Goal: Task Accomplishment & Management: Use online tool/utility

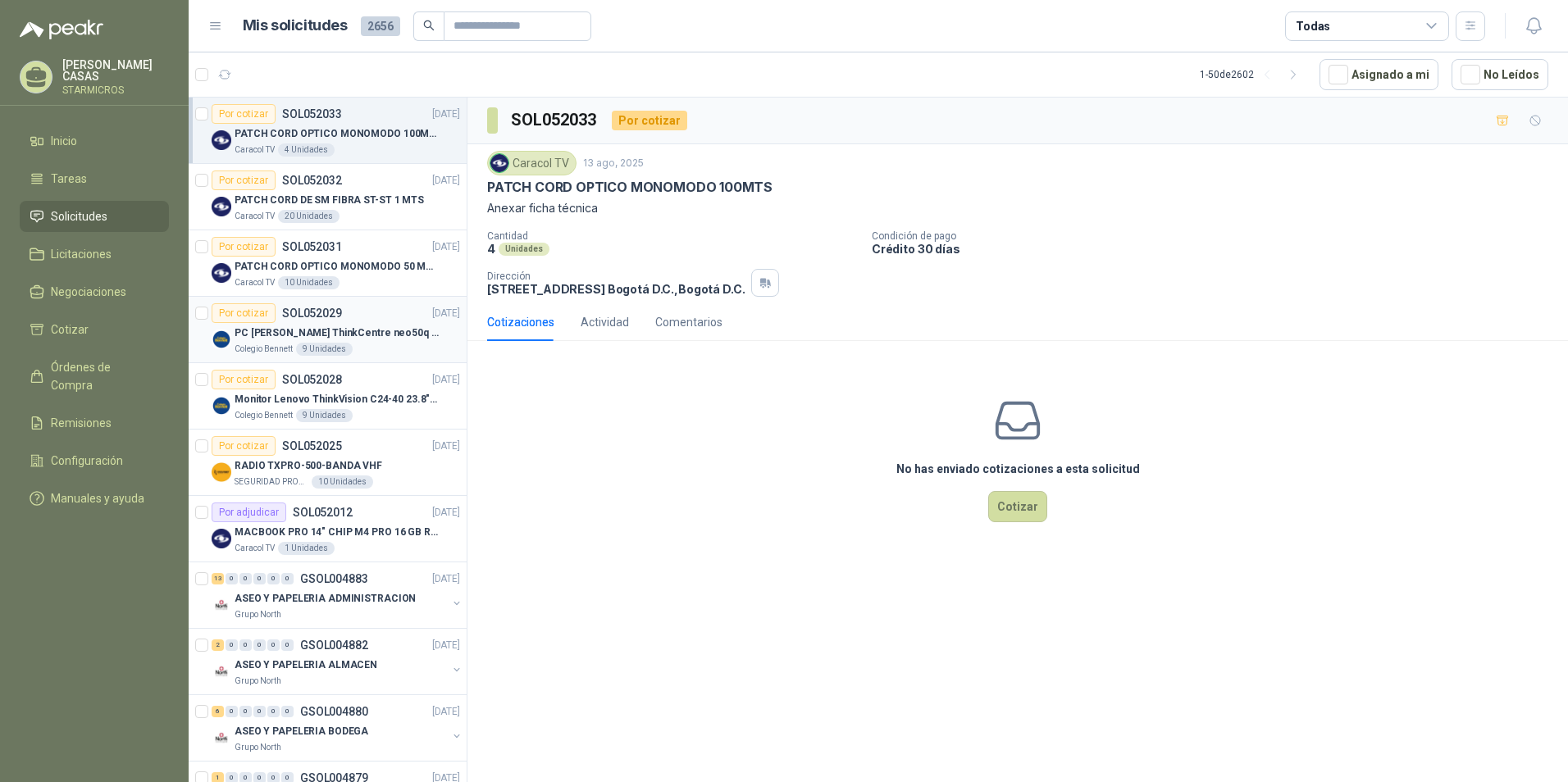
click at [372, 330] on p "PC [PERSON_NAME] ThinkCentre neo50q Gen 4 Core i5 16Gb 512Gb SSD Win 11 Pro 3YW…" at bounding box center [336, 333] width 204 height 16
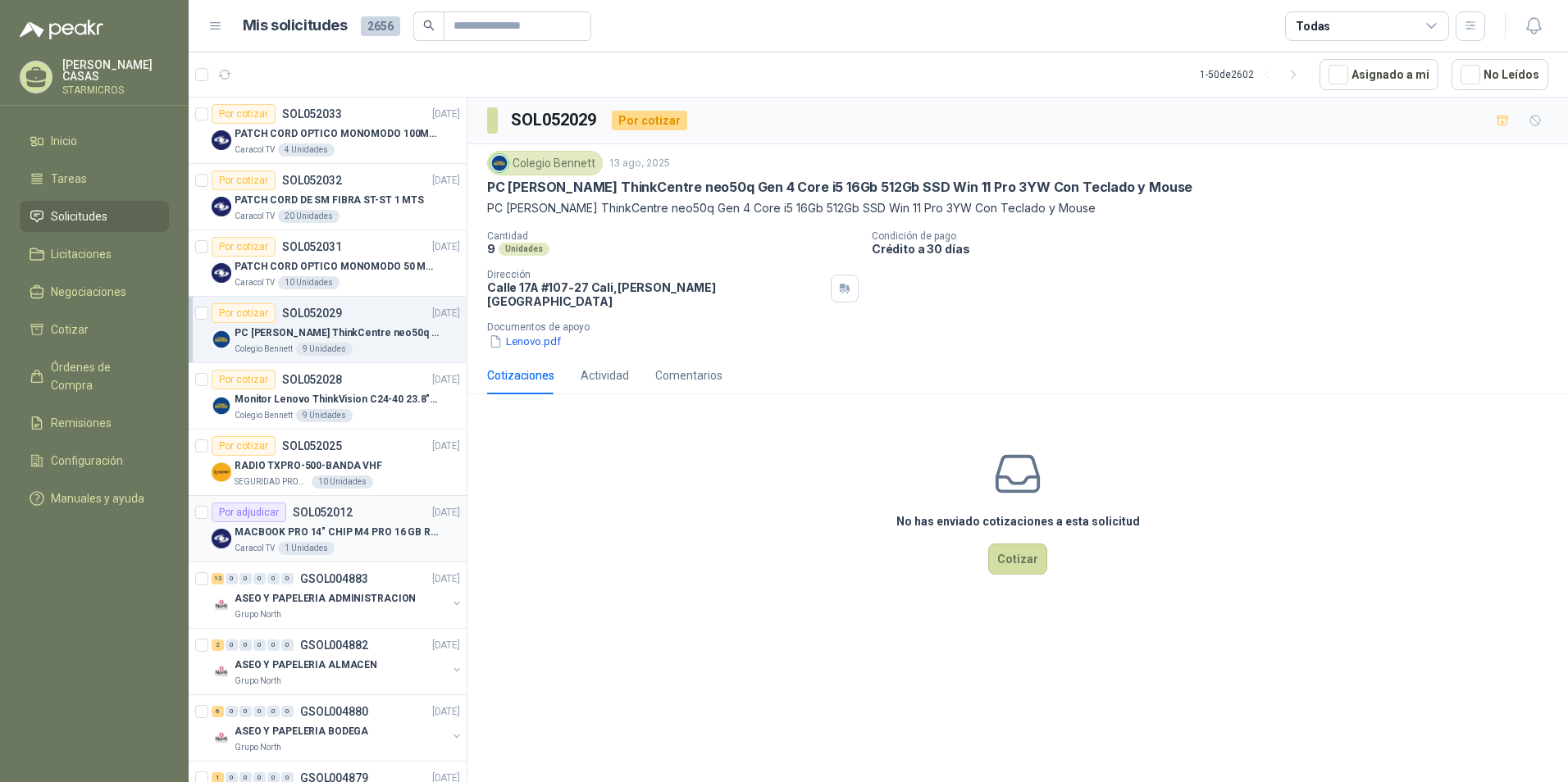
click at [374, 543] on div "Caracol TV 1 Unidades" at bounding box center [347, 548] width 225 height 13
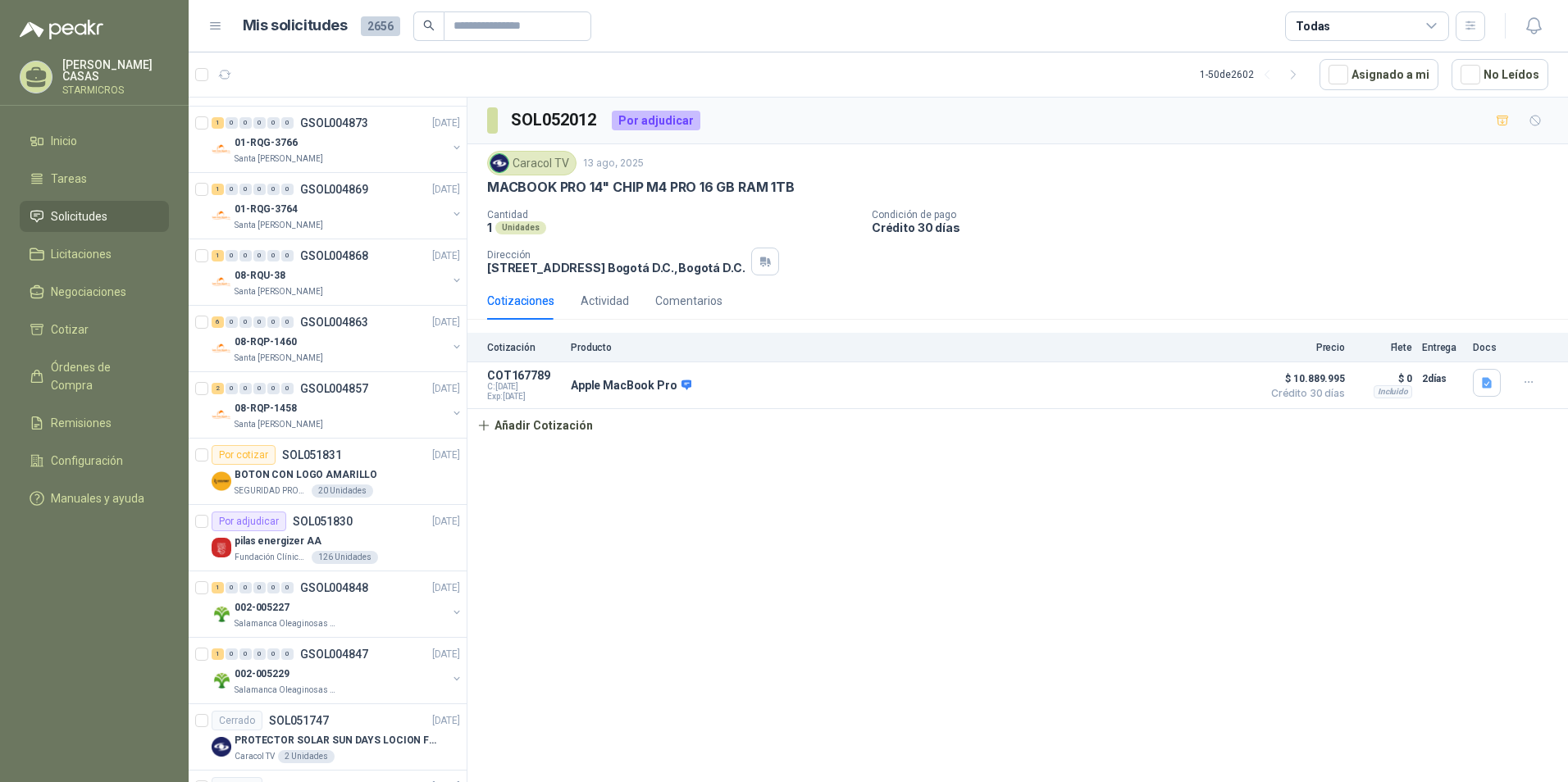
scroll to position [738, 0]
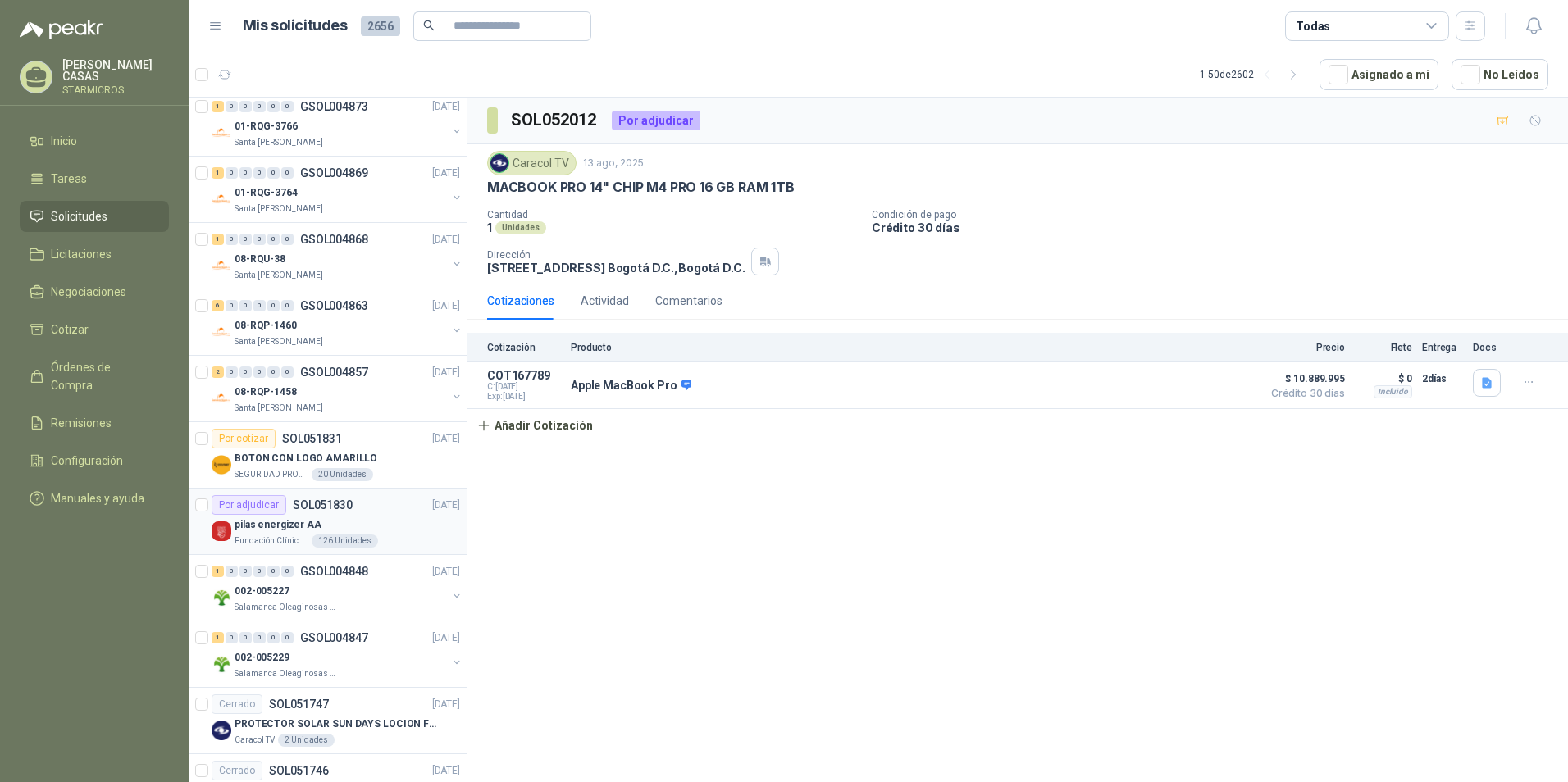
click at [388, 525] on div "pilas energizer AA" at bounding box center [347, 524] width 225 height 19
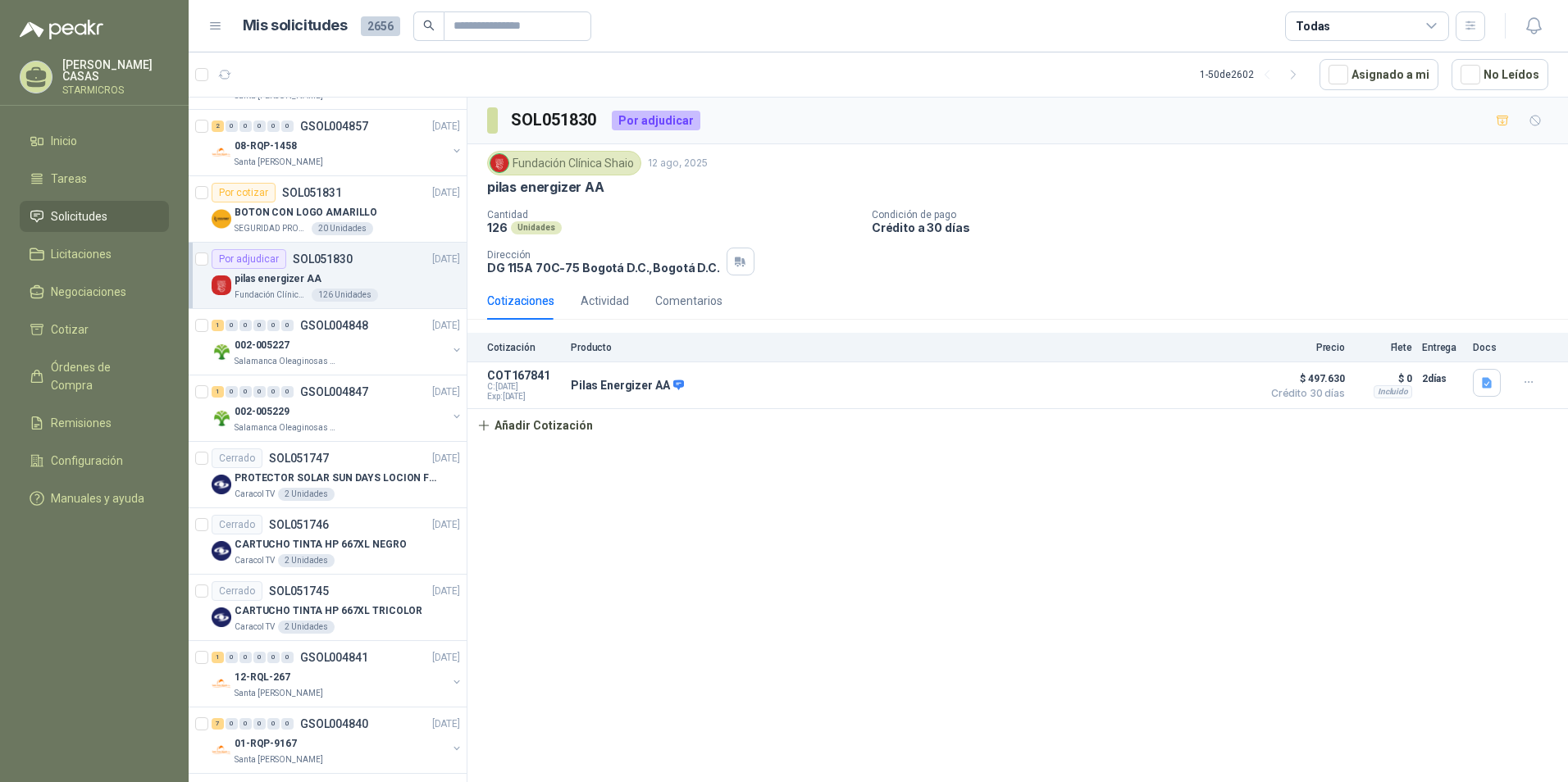
scroll to position [1066, 0]
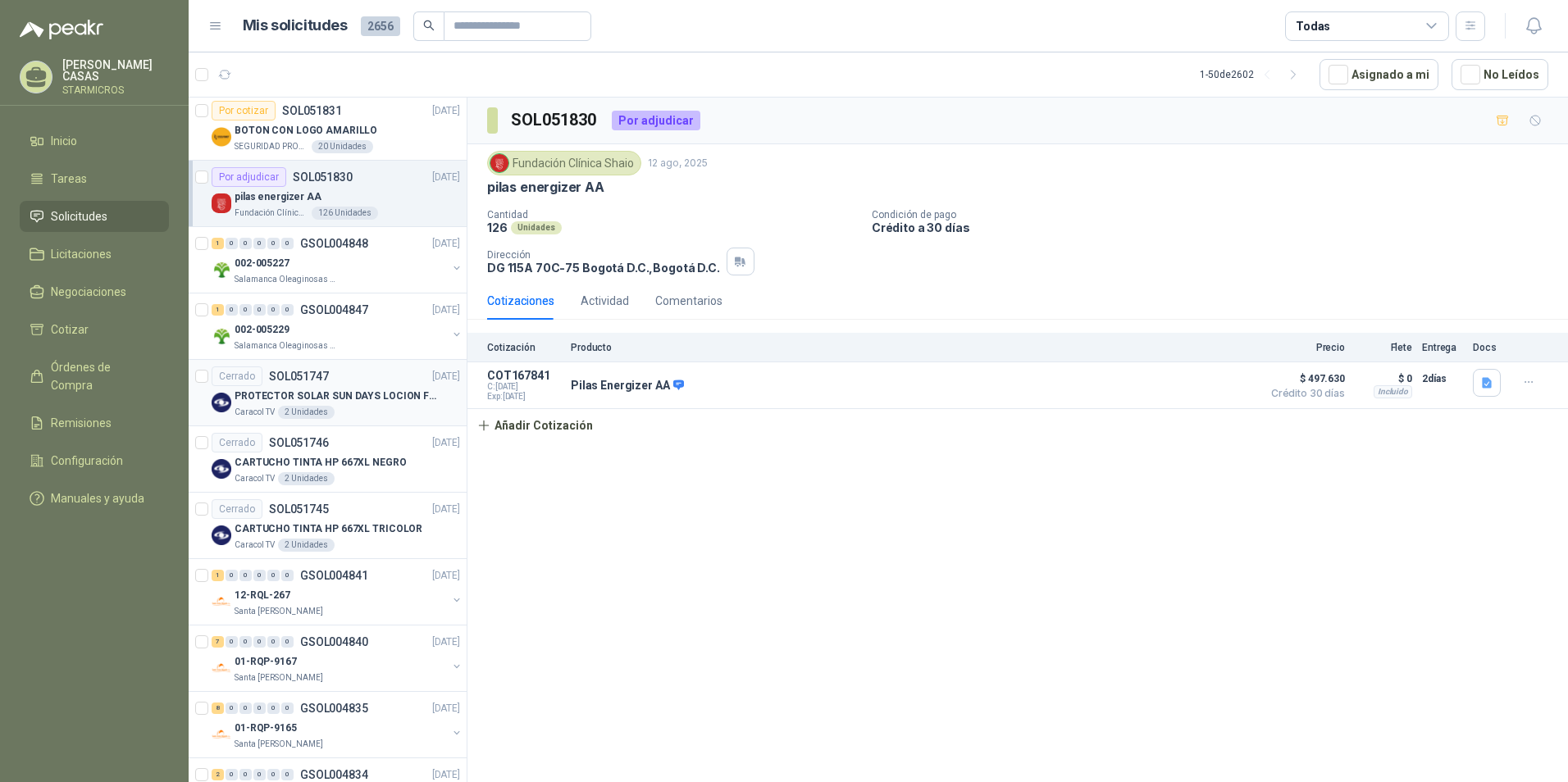
click at [386, 402] on p "PROTECTOR SOLAR SUN DAYS LOCION FPS 50 CAJA X 24 UN" at bounding box center [336, 396] width 204 height 16
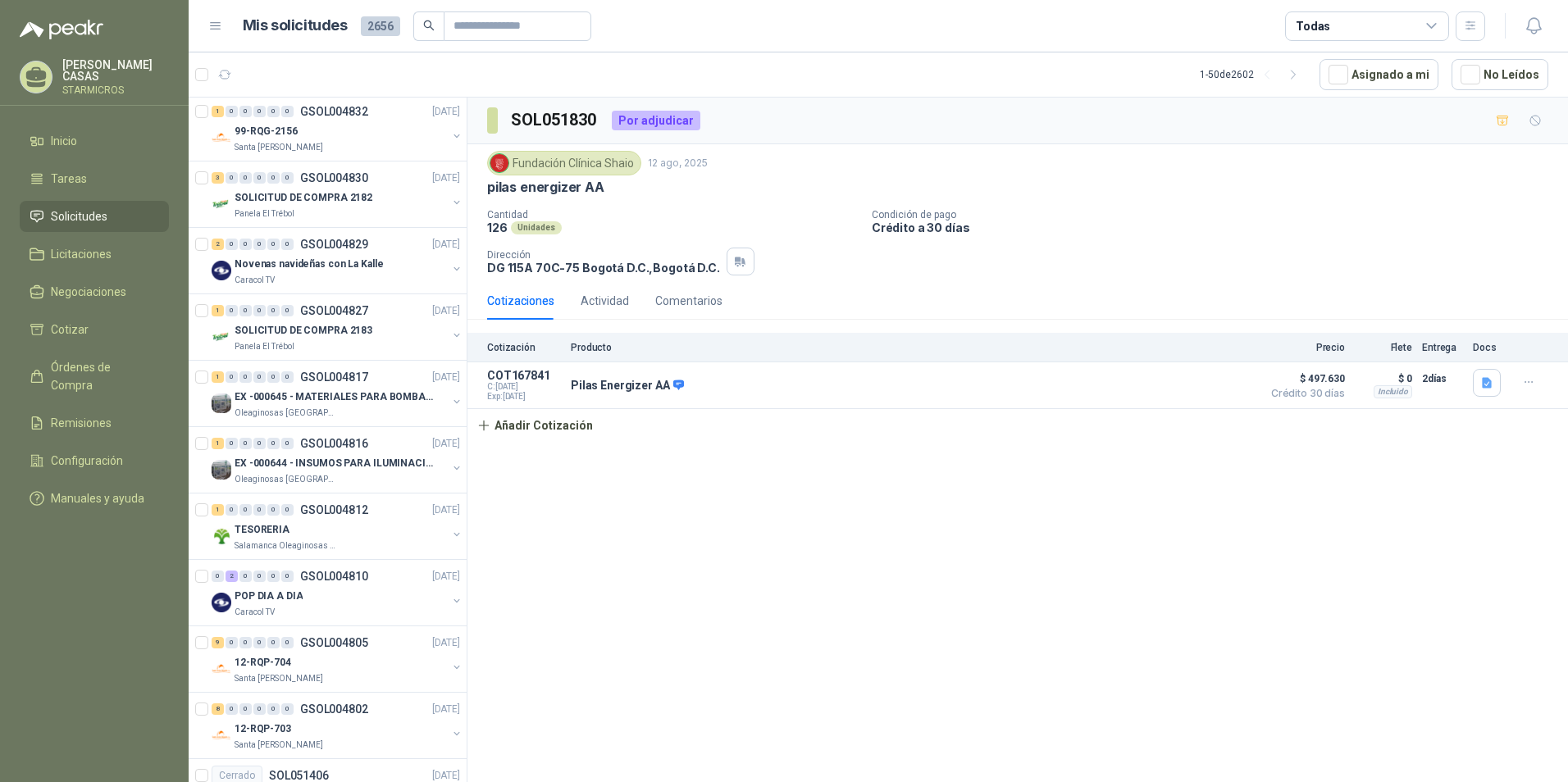
scroll to position [1886, 0]
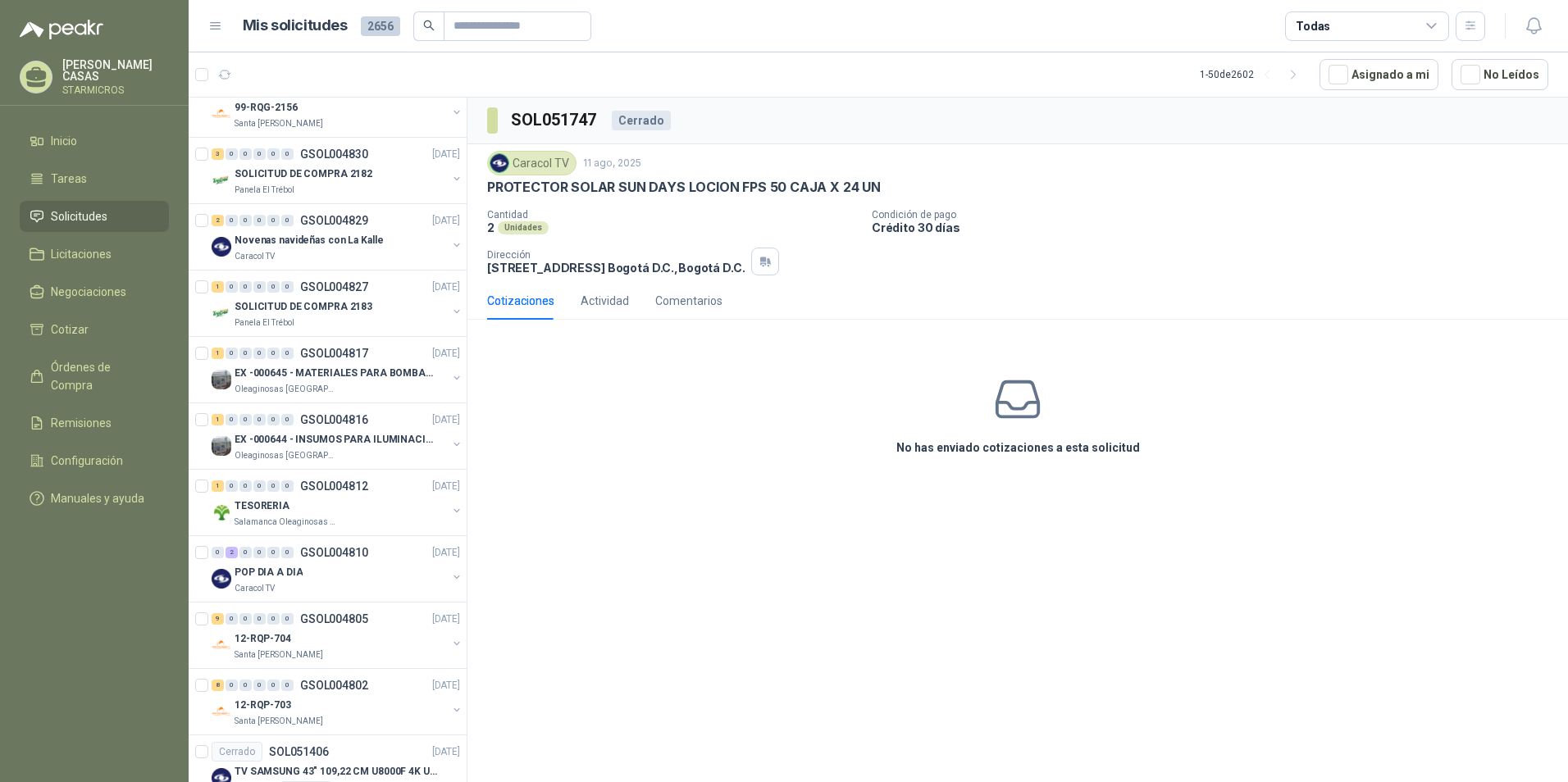
click at [641, 531] on div "SOL051747 Cerrado Caracol TV 11 ago, 2025 PROTECTOR SOLAR SUN DAYS LOCION FPS 5…" at bounding box center [1018, 443] width 1101 height 691
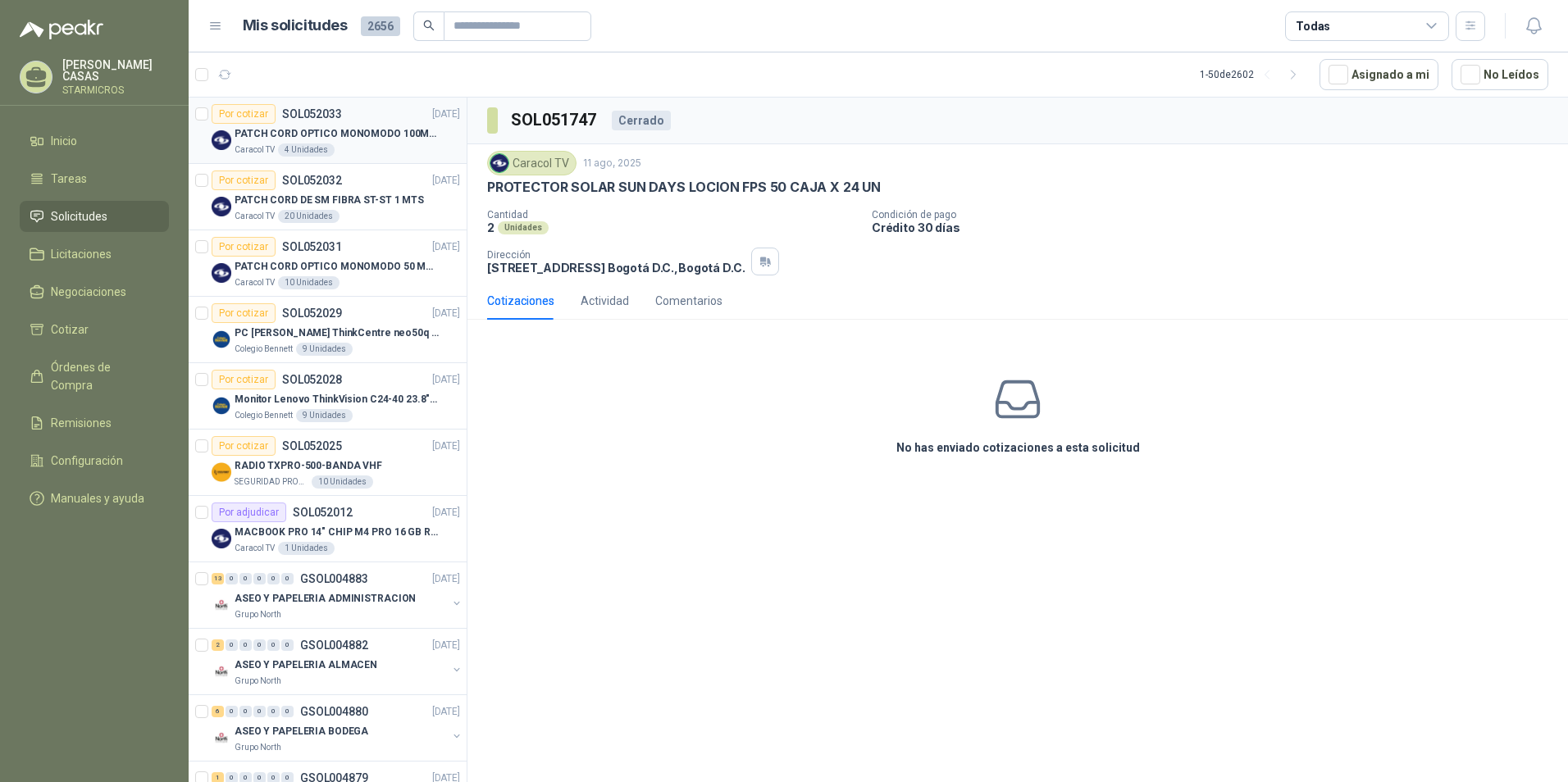
click at [378, 146] on div "Caracol TV 4 Unidades" at bounding box center [347, 150] width 225 height 13
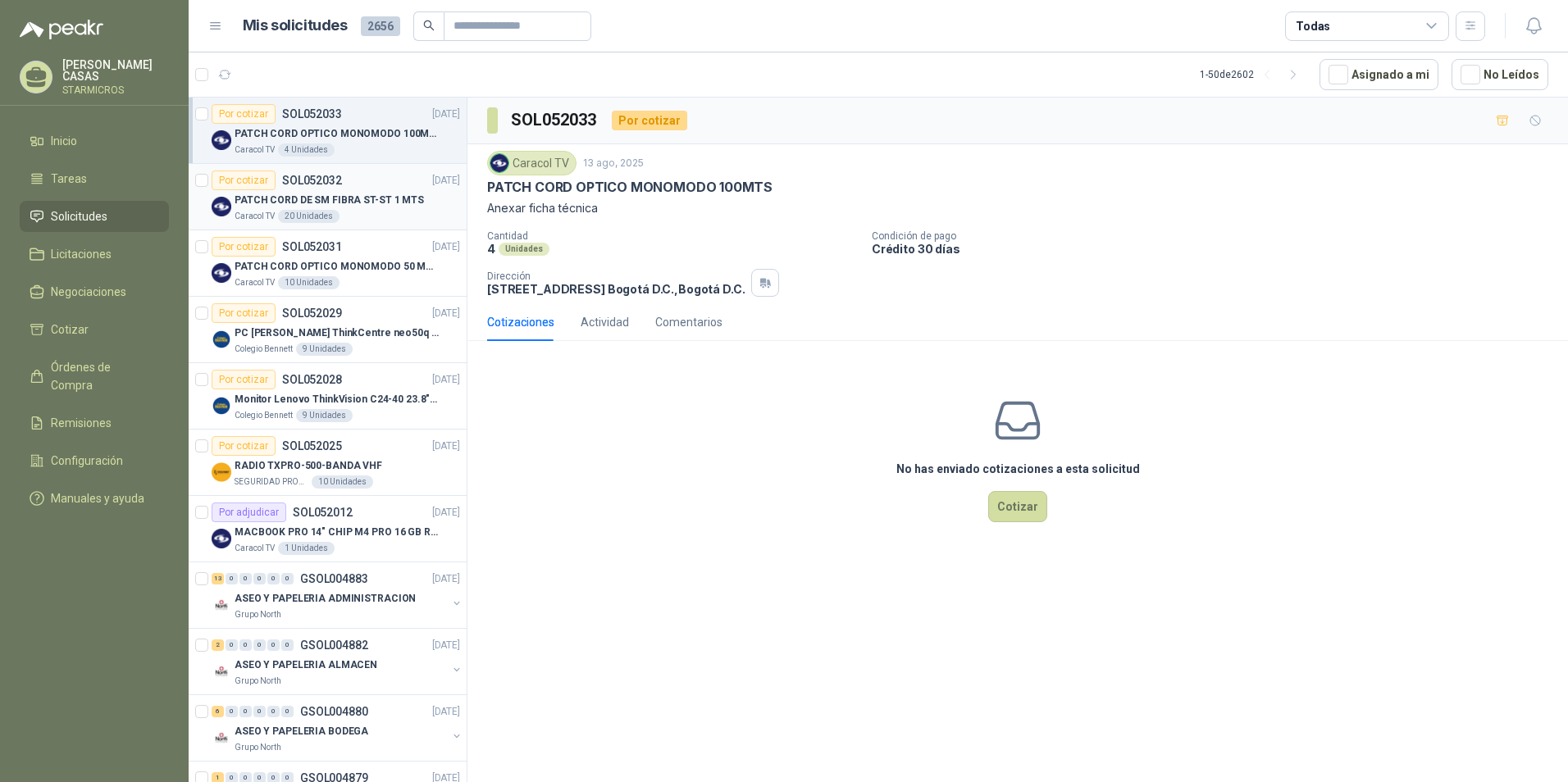
click at [378, 186] on div "Por cotizar SOL052032 13/08/25" at bounding box center [335, 180] width 248 height 19
click at [567, 190] on p "PATCH CORD DE SM FIBRA ST-ST 1 MTS" at bounding box center [616, 187] width 258 height 18
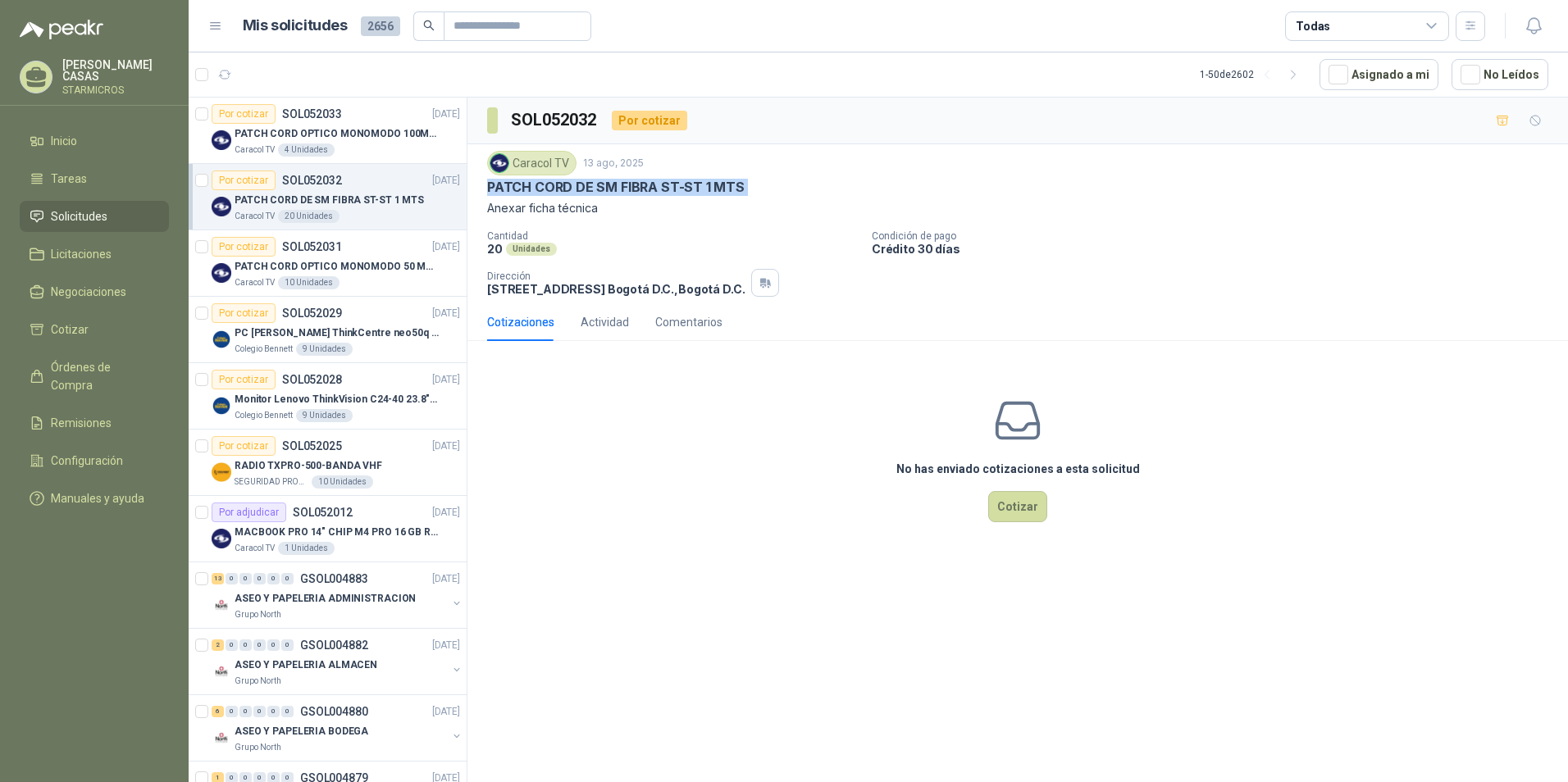
click at [567, 190] on p "PATCH CORD DE SM FIBRA ST-ST 1 MTS" at bounding box center [616, 187] width 258 height 18
copy p "PATCH CORD DE SM FIBRA ST-ST 1 MTS"
click at [1403, 562] on div "No has enviado cotizaciones a esta solicitud Cotizar" at bounding box center [1018, 459] width 1101 height 209
click at [525, 312] on div "Cotizaciones" at bounding box center [521, 322] width 67 height 38
click at [602, 315] on div "Actividad" at bounding box center [605, 322] width 48 height 18
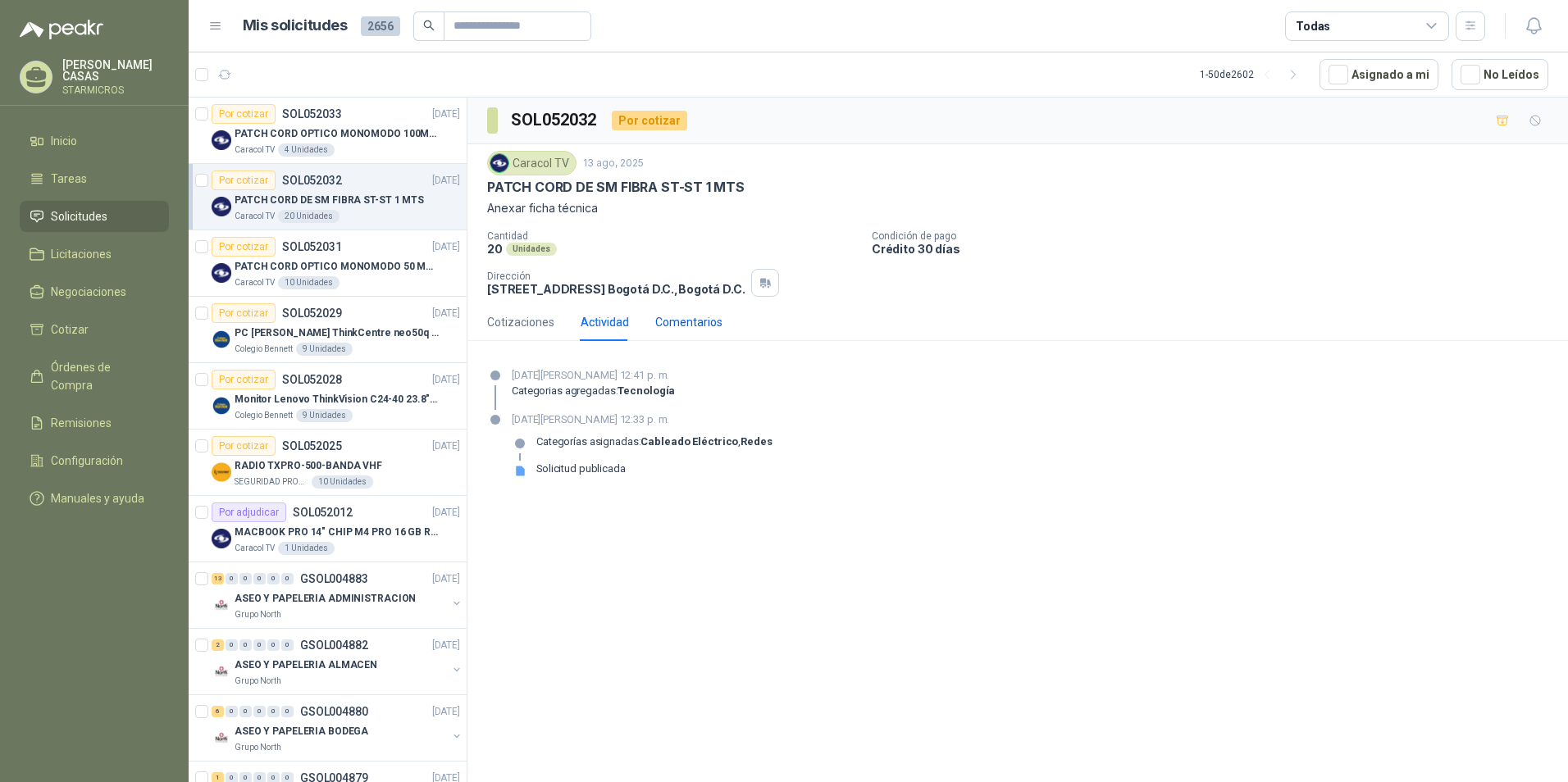
click at [681, 326] on div "Comentarios" at bounding box center [689, 322] width 67 height 18
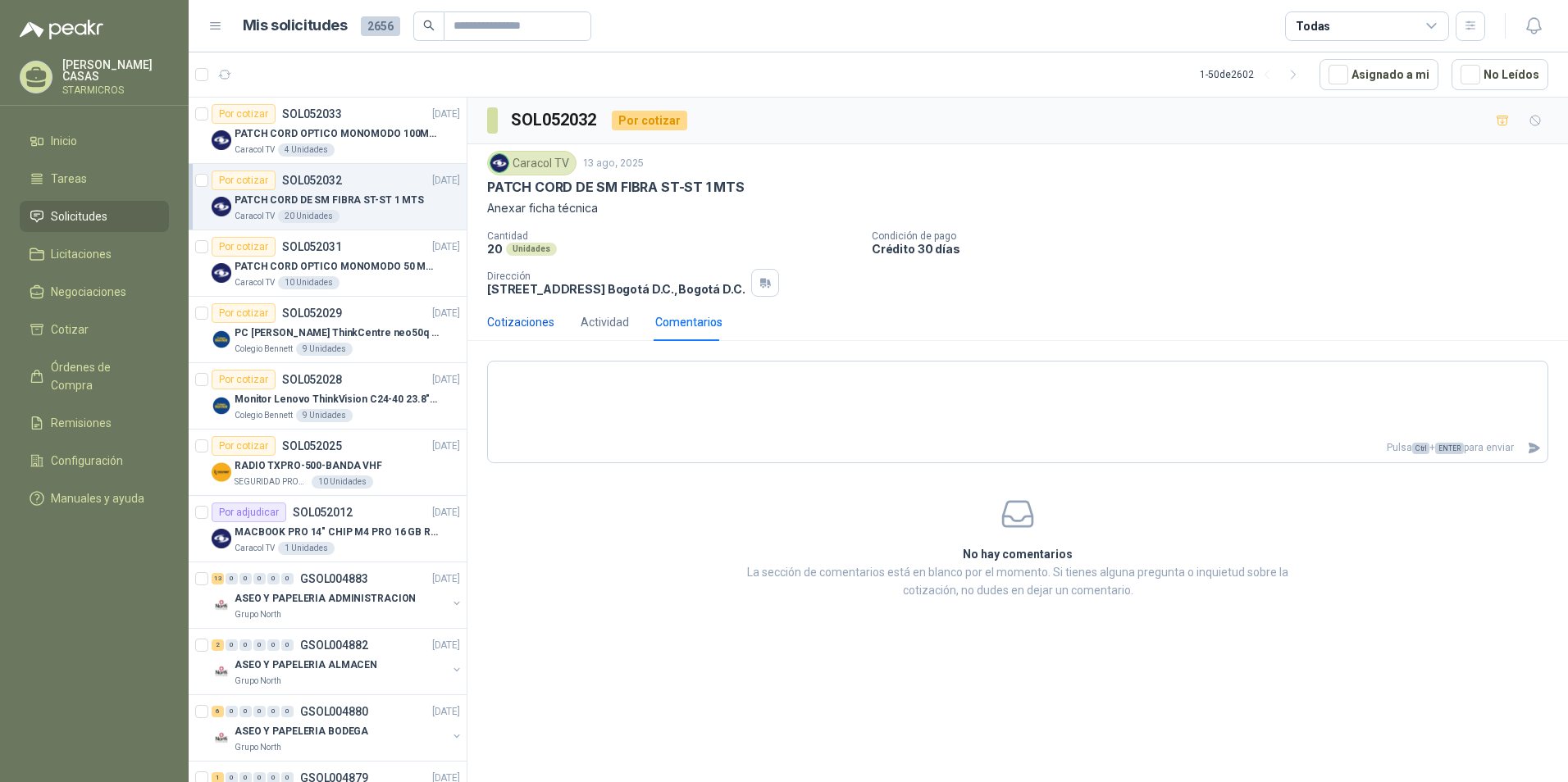
click at [528, 330] on div "Cotizaciones" at bounding box center [521, 322] width 67 height 18
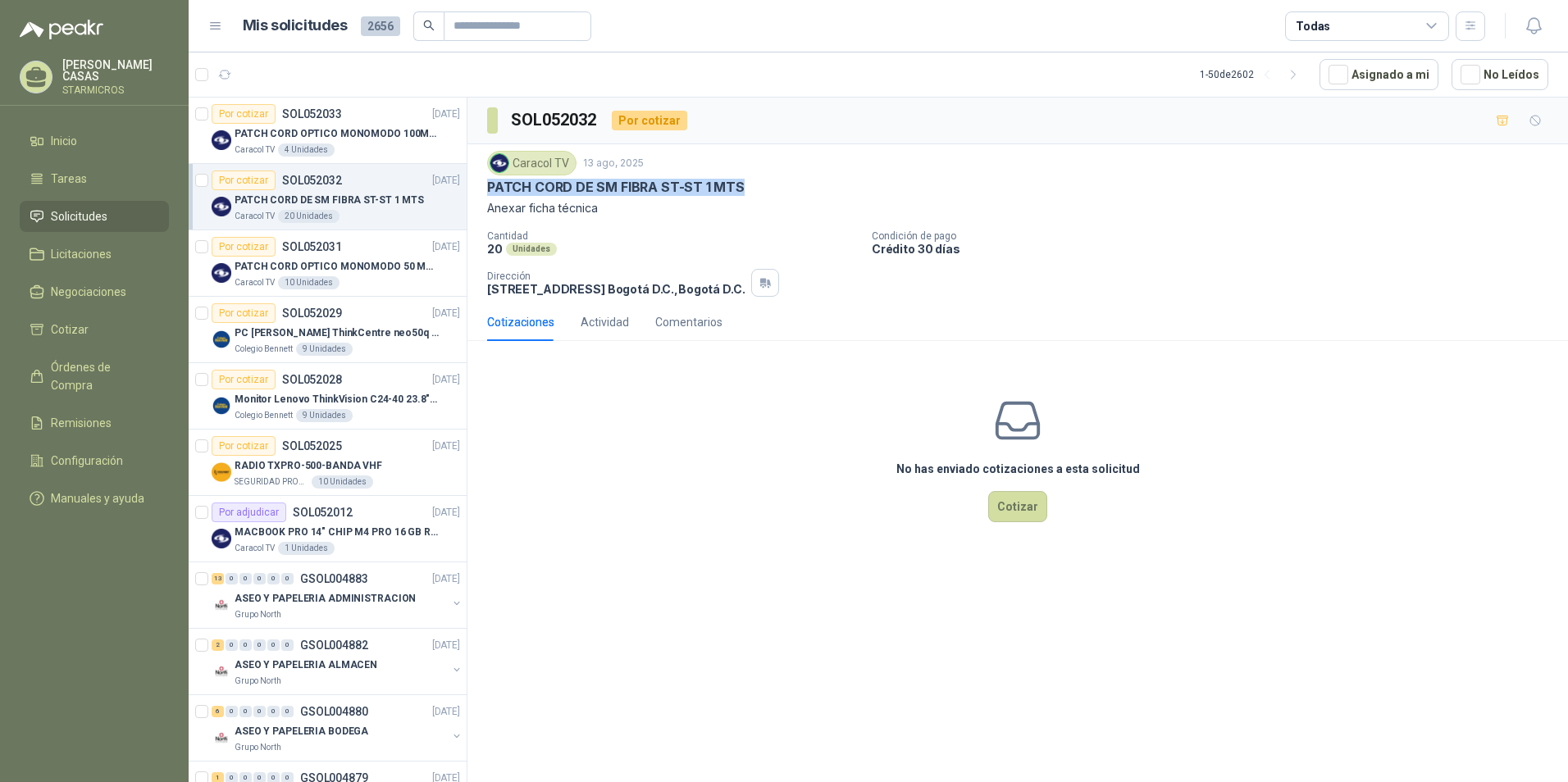
drag, startPoint x: 481, startPoint y: 183, endPoint x: 755, endPoint y: 186, distance: 274.0
click at [755, 186] on div "Caracol TV 13 ago, 2025 PATCH CORD DE SM FIBRA ST-ST 1 MTS Anexar ficha técnica…" at bounding box center [1018, 223] width 1101 height 159
copy p "PATCH CORD DE SM FIBRA ST-ST 1 MTS"
click at [673, 224] on div "Caracol TV 13 ago, 2025 PATCH CORD DE SM FIBRA ST-ST 1 MTS Anexar ficha técnica…" at bounding box center [1018, 223] width 1061 height 146
click at [363, 135] on p "PATCH CORD OPTICO MONOMODO 100MTS" at bounding box center [336, 134] width 204 height 16
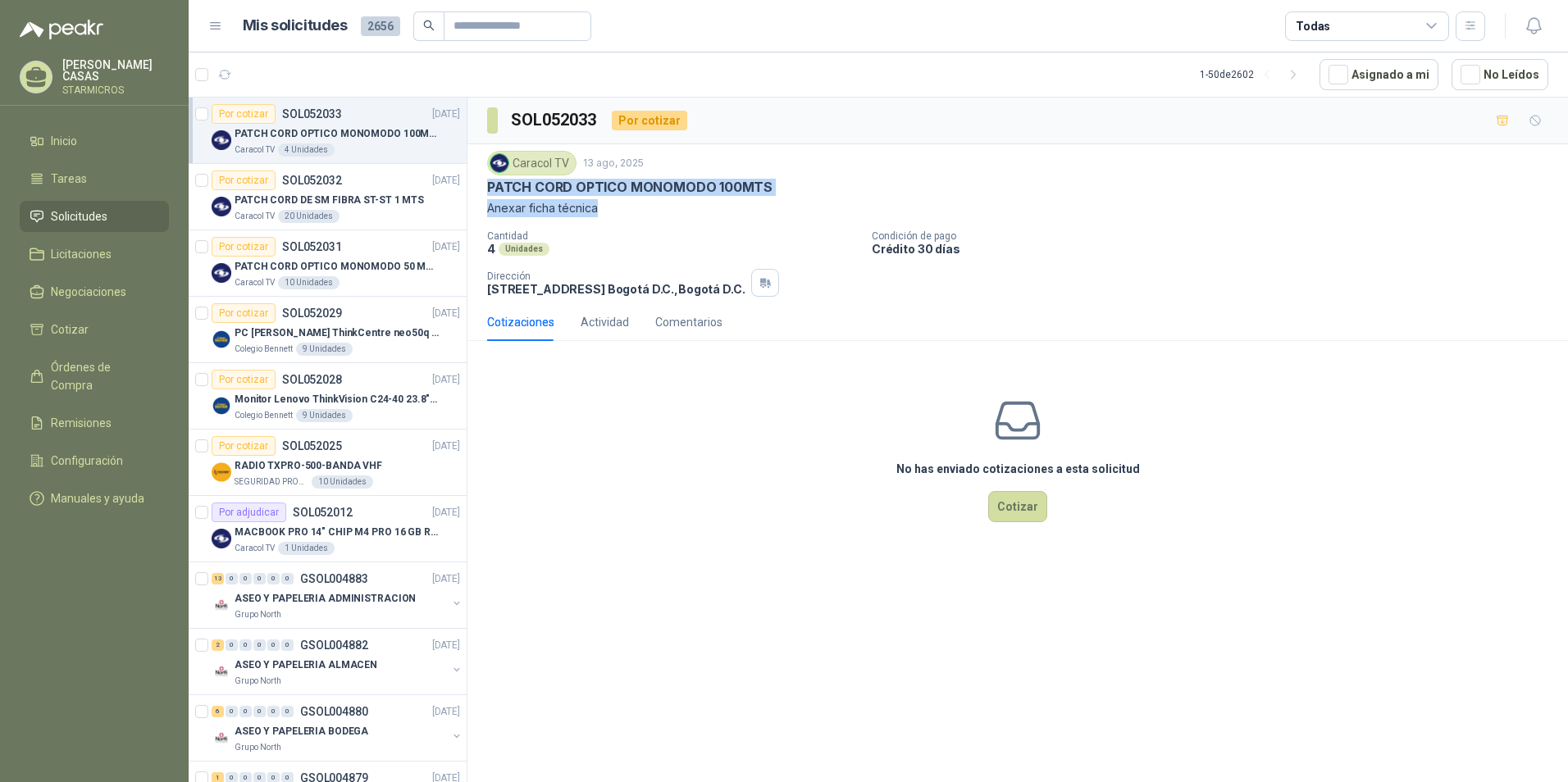
drag, startPoint x: 495, startPoint y: 186, endPoint x: 670, endPoint y: 203, distance: 175.8
click at [670, 203] on div "Caracol TV 13 ago, 2025 PATCH CORD OPTICO MONOMODO 100MTS Anexar ficha técnica …" at bounding box center [1018, 223] width 1101 height 159
drag, startPoint x: 670, startPoint y: 203, endPoint x: 569, endPoint y: 213, distance: 101.5
click at [569, 213] on p "Anexar ficha técnica" at bounding box center [1018, 209] width 1061 height 18
drag, startPoint x: 488, startPoint y: 179, endPoint x: 774, endPoint y: 186, distance: 286.1
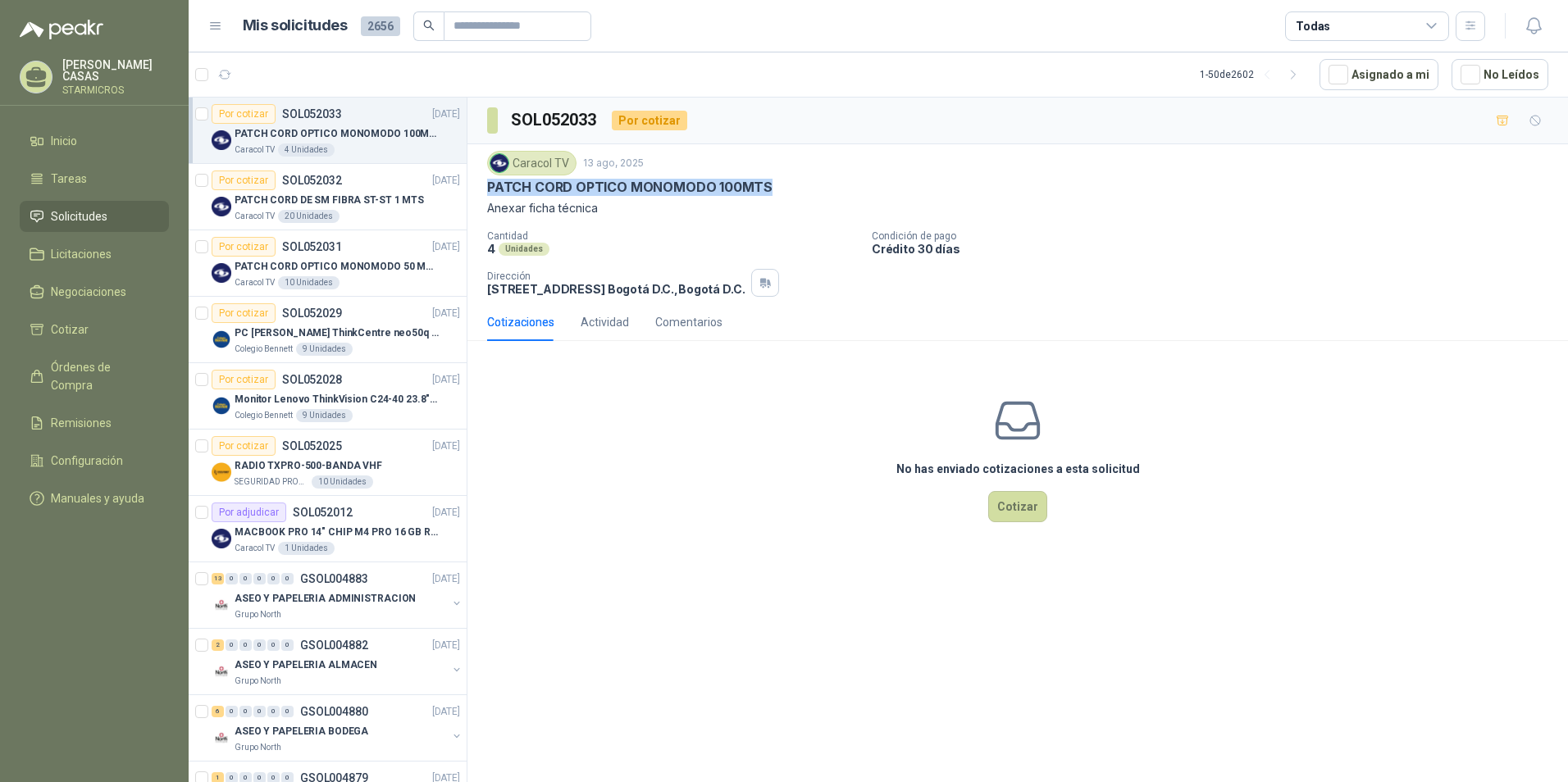
click at [774, 186] on div "PATCH CORD OPTICO MONOMODO 100MTS" at bounding box center [1018, 187] width 1061 height 18
copy p "PATCH CORD OPTICO MONOMODO 100MTS"
click at [99, 331] on li "Cotizar" at bounding box center [94, 327] width 129 height 18
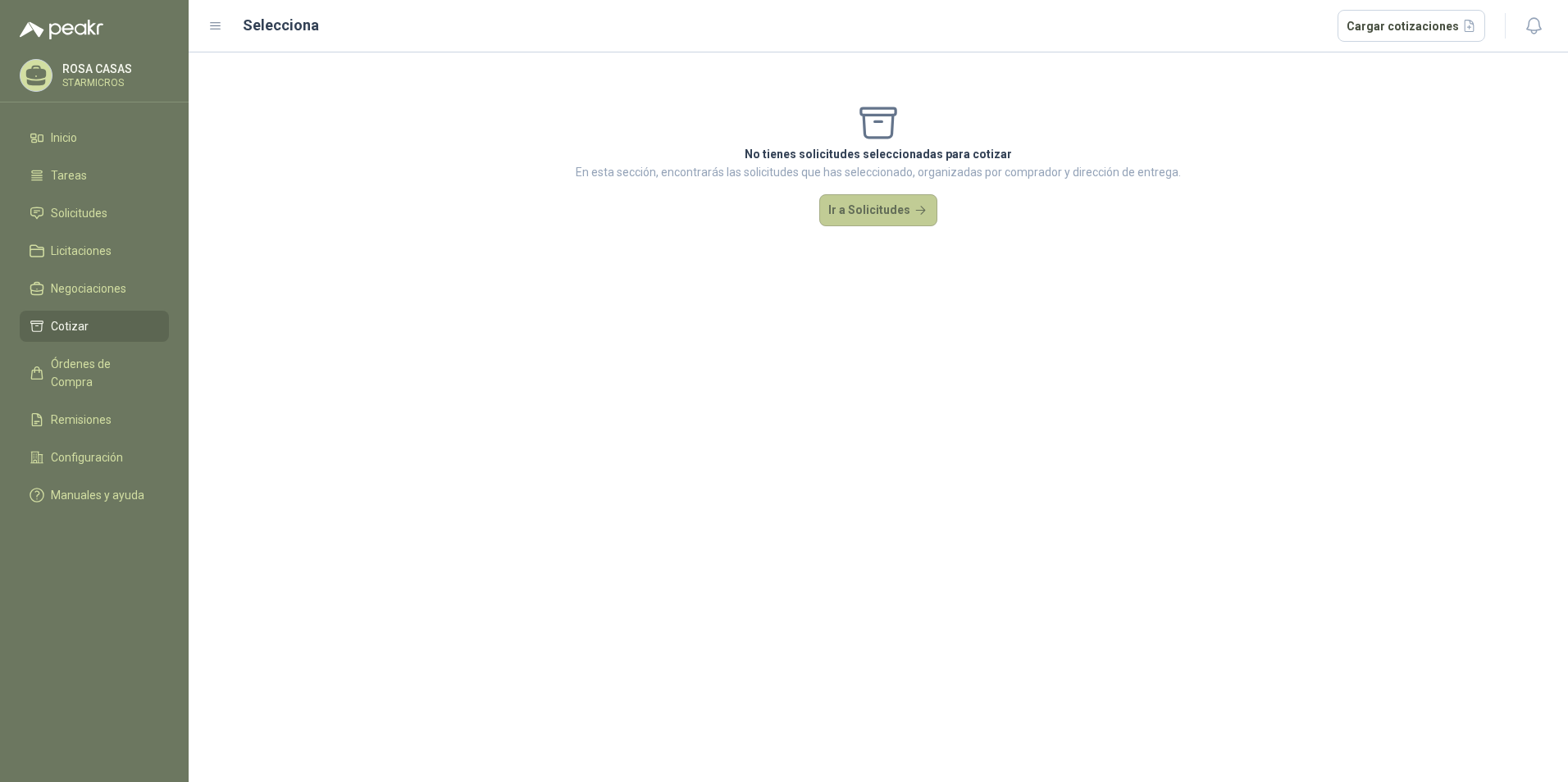
click at [912, 214] on button "Ir a Solicitudes" at bounding box center [878, 211] width 118 height 33
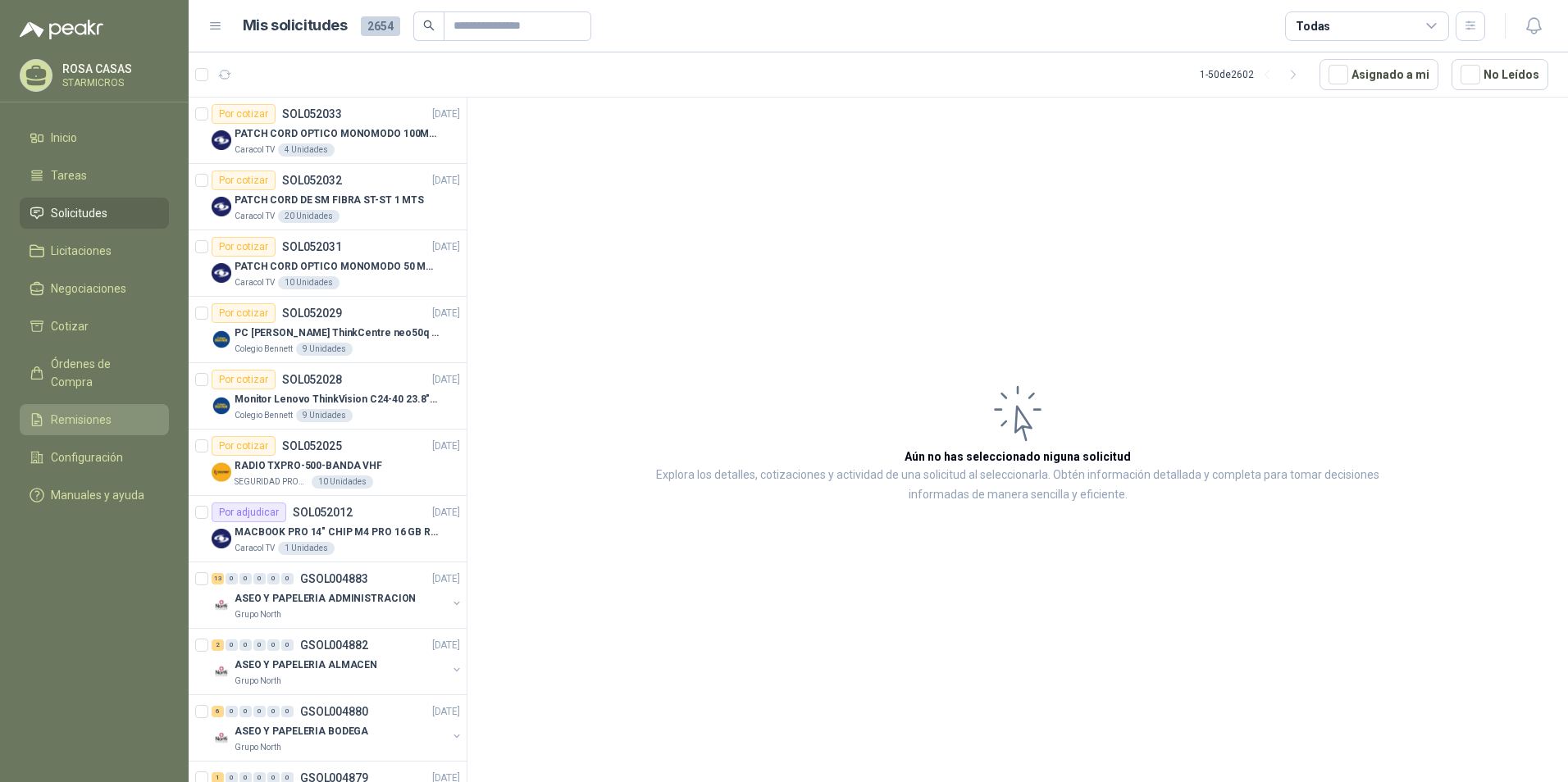
click at [100, 411] on span "Remisiones" at bounding box center [81, 420] width 61 height 18
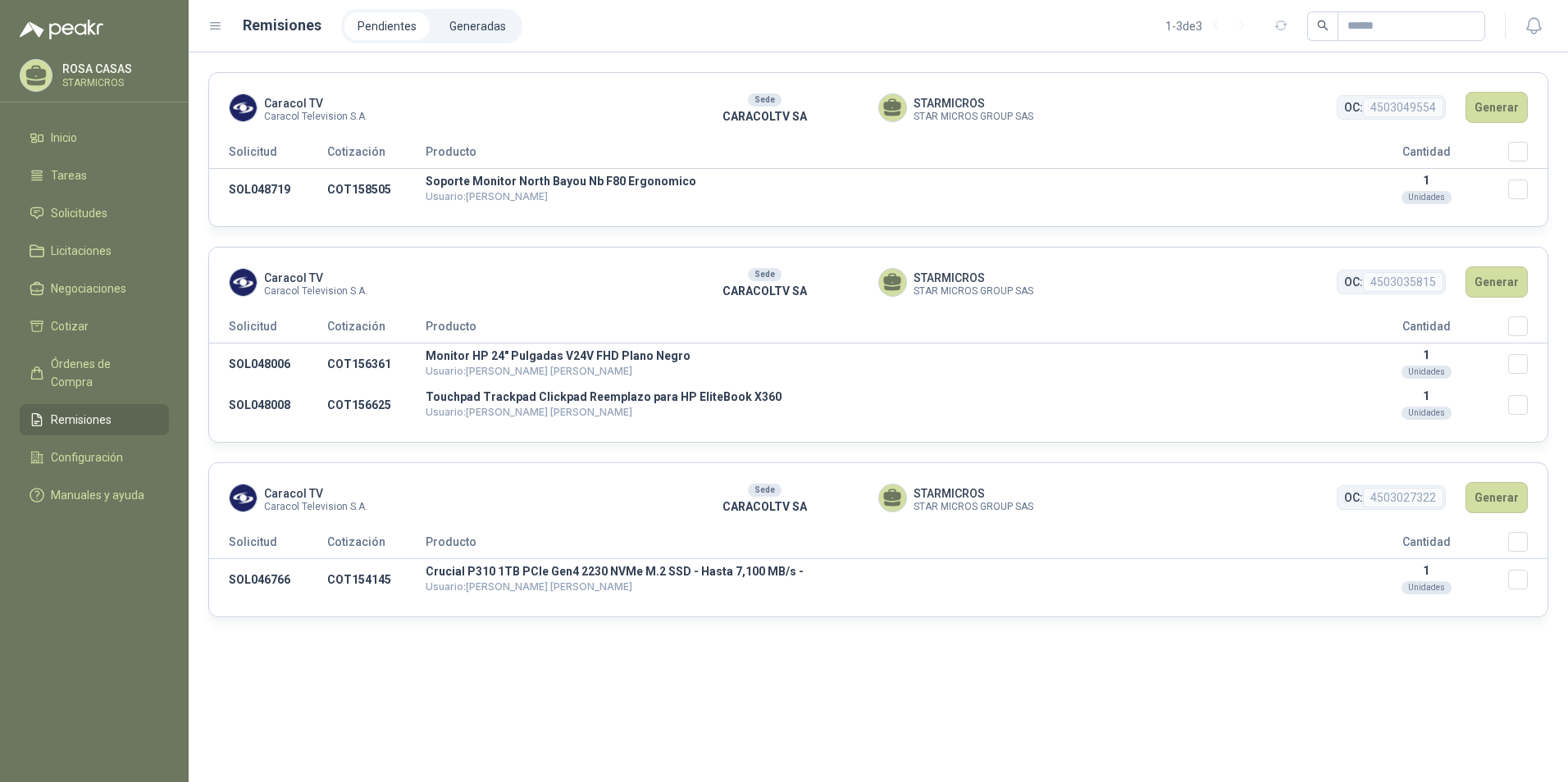
click at [919, 98] on span "STARMICROS" at bounding box center [973, 103] width 120 height 18
click at [794, 124] on p "CARACOLTV SA" at bounding box center [765, 116] width 227 height 18
drag, startPoint x: 896, startPoint y: 124, endPoint x: 953, endPoint y: 118, distance: 57.3
click at [898, 124] on header "Caracol TV Caracol Television S.A. Sede CARACOLTV SA STARMICROS STAR MICROS GRO…" at bounding box center [877, 107] width 1338 height 69
click at [982, 114] on span "STAR MICROS GROUP SAS" at bounding box center [973, 117] width 120 height 9
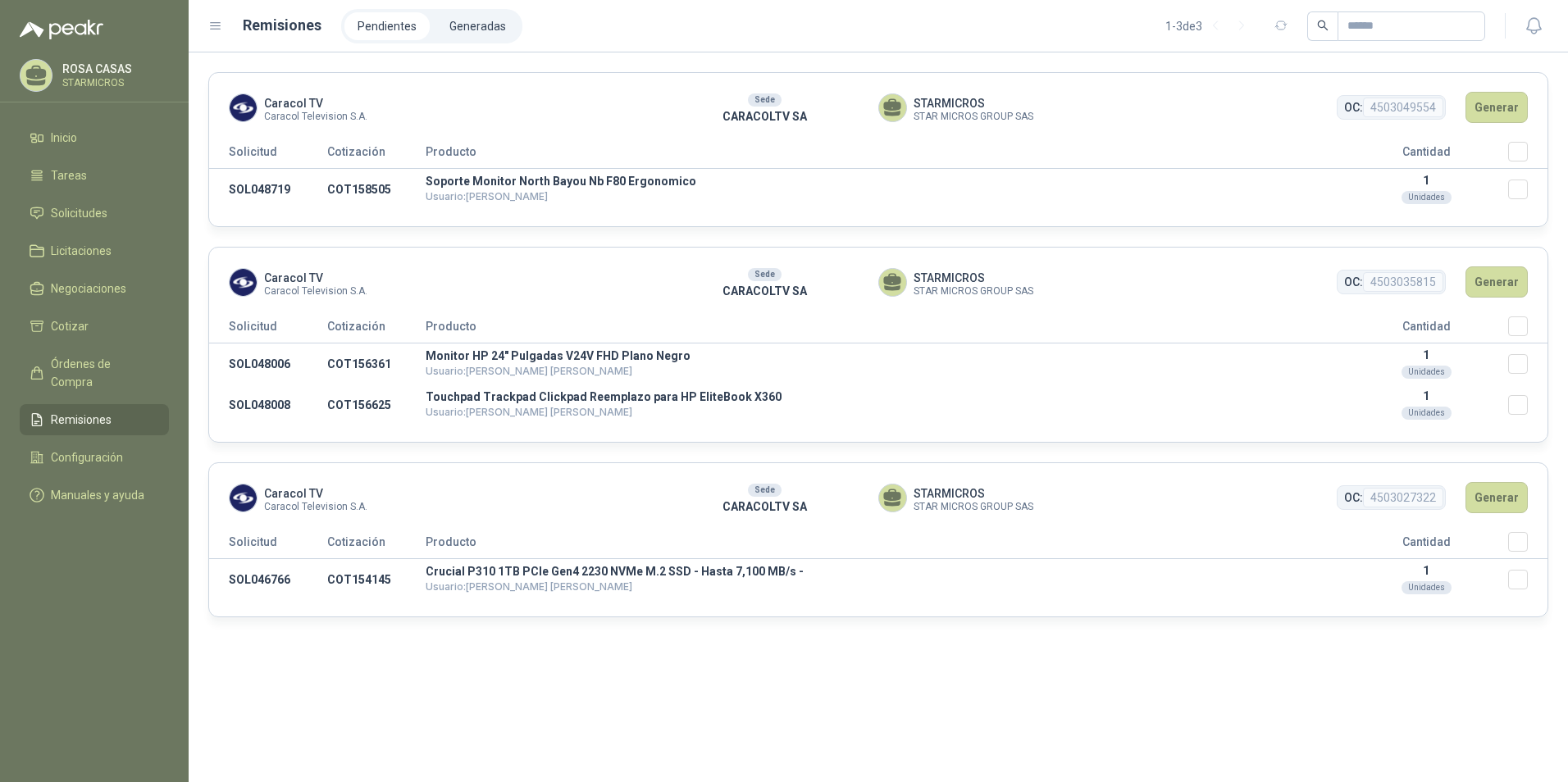
click at [1135, 131] on header "Caracol TV Caracol Television S.A. Sede CARACOLTV SA STARMICROS STAR MICROS GRO…" at bounding box center [877, 107] width 1338 height 69
click at [495, 188] on td "Soporte Monitor North Bayou Nb F80 Ergonomico Usuario: [PERSON_NAME]" at bounding box center [885, 189] width 919 height 42
click at [287, 192] on td "SOL048719" at bounding box center [268, 189] width 118 height 42
click at [228, 174] on td "SOL048719" at bounding box center [268, 189] width 118 height 42
click at [242, 112] on img at bounding box center [243, 107] width 27 height 27
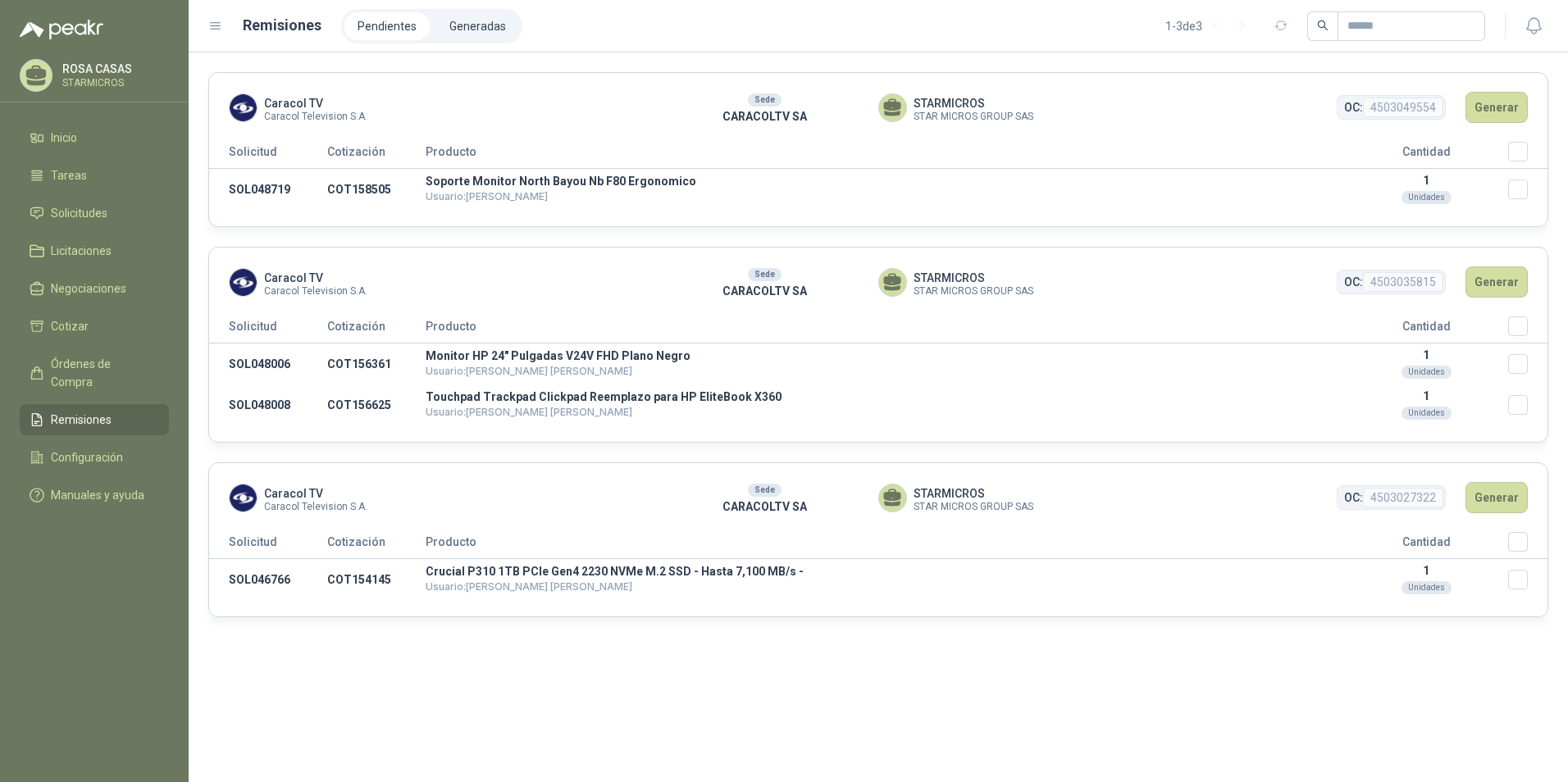
click at [292, 106] on span "Caracol TV" at bounding box center [316, 103] width 103 height 18
click at [409, 115] on div "Caracol TV Caracol Television S.A." at bounding box center [440, 107] width 422 height 29
click at [479, 16] on li "Generadas" at bounding box center [477, 26] width 83 height 28
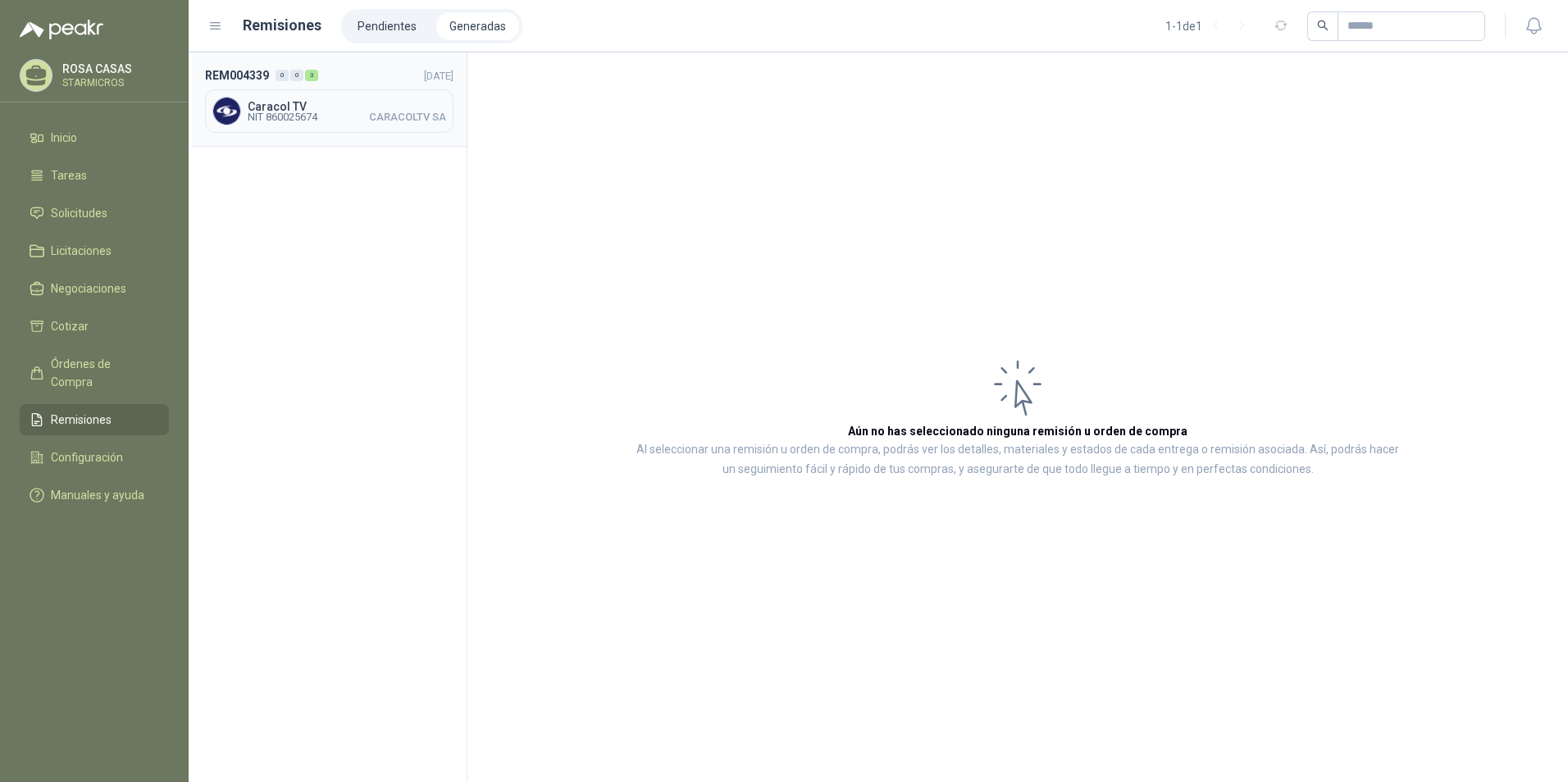
click at [370, 105] on span "Caracol TV" at bounding box center [346, 106] width 199 height 11
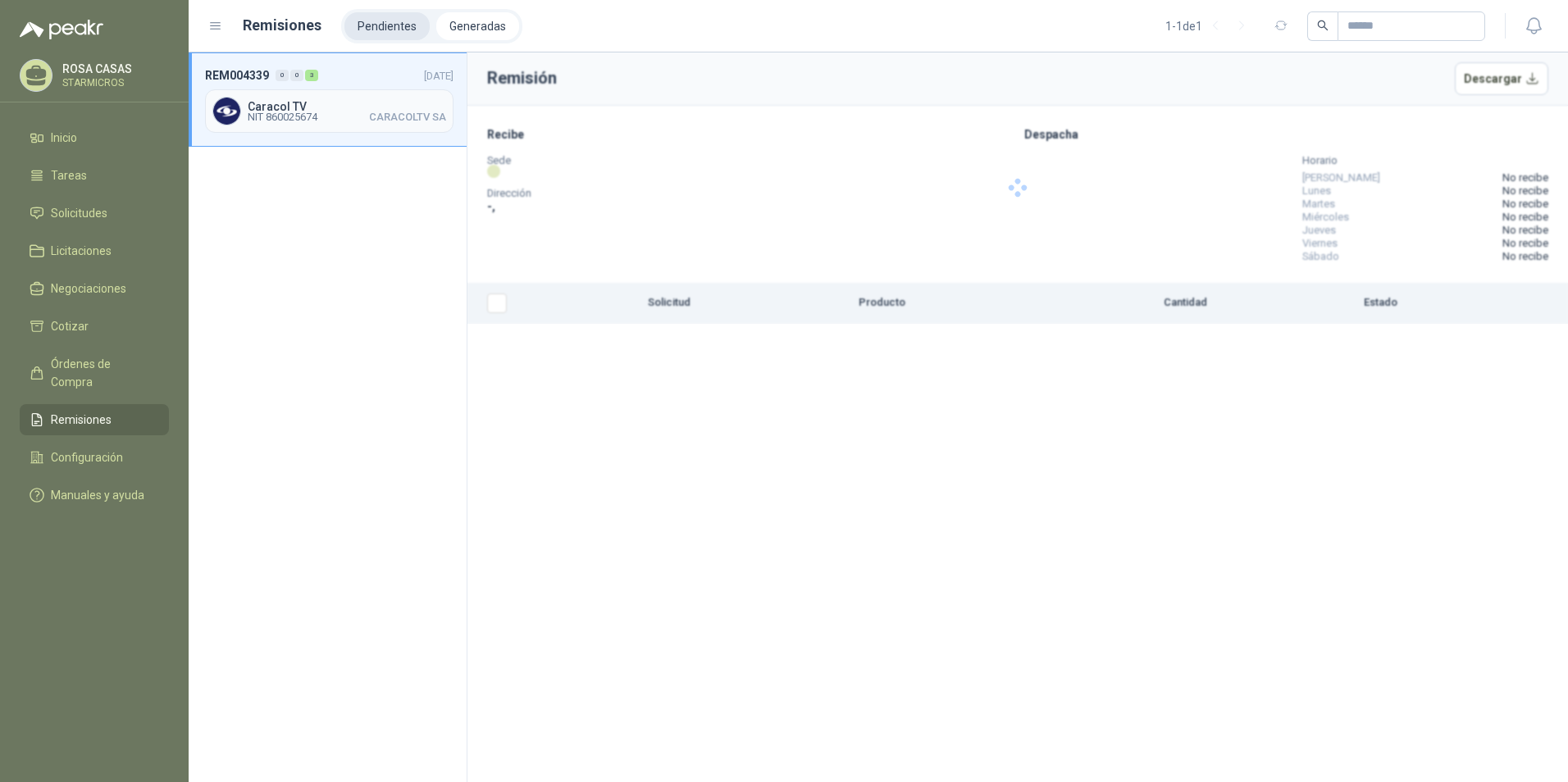
click at [382, 33] on li "Pendientes" at bounding box center [387, 26] width 85 height 28
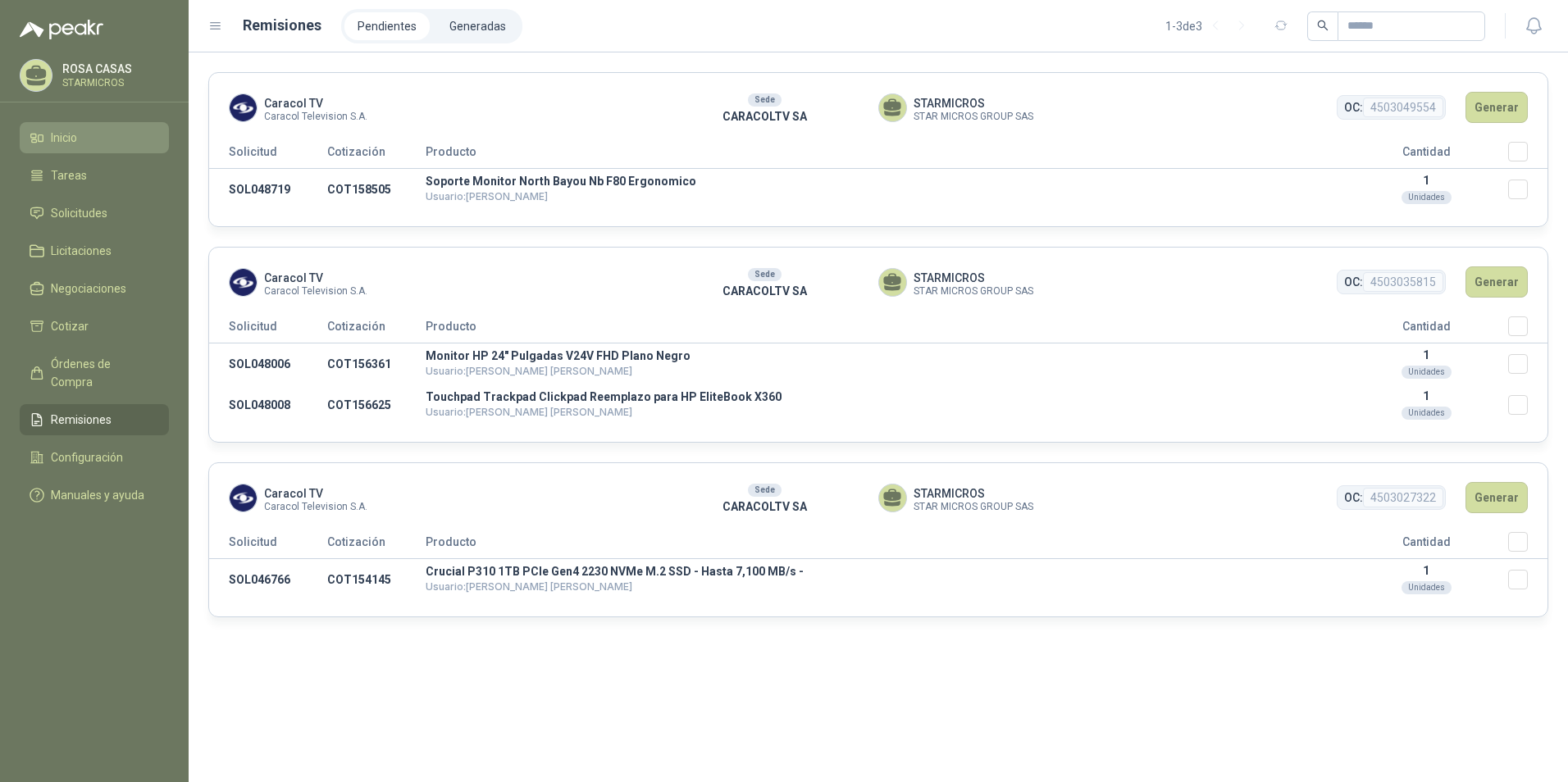
click at [92, 141] on li "Inicio" at bounding box center [94, 138] width 129 height 18
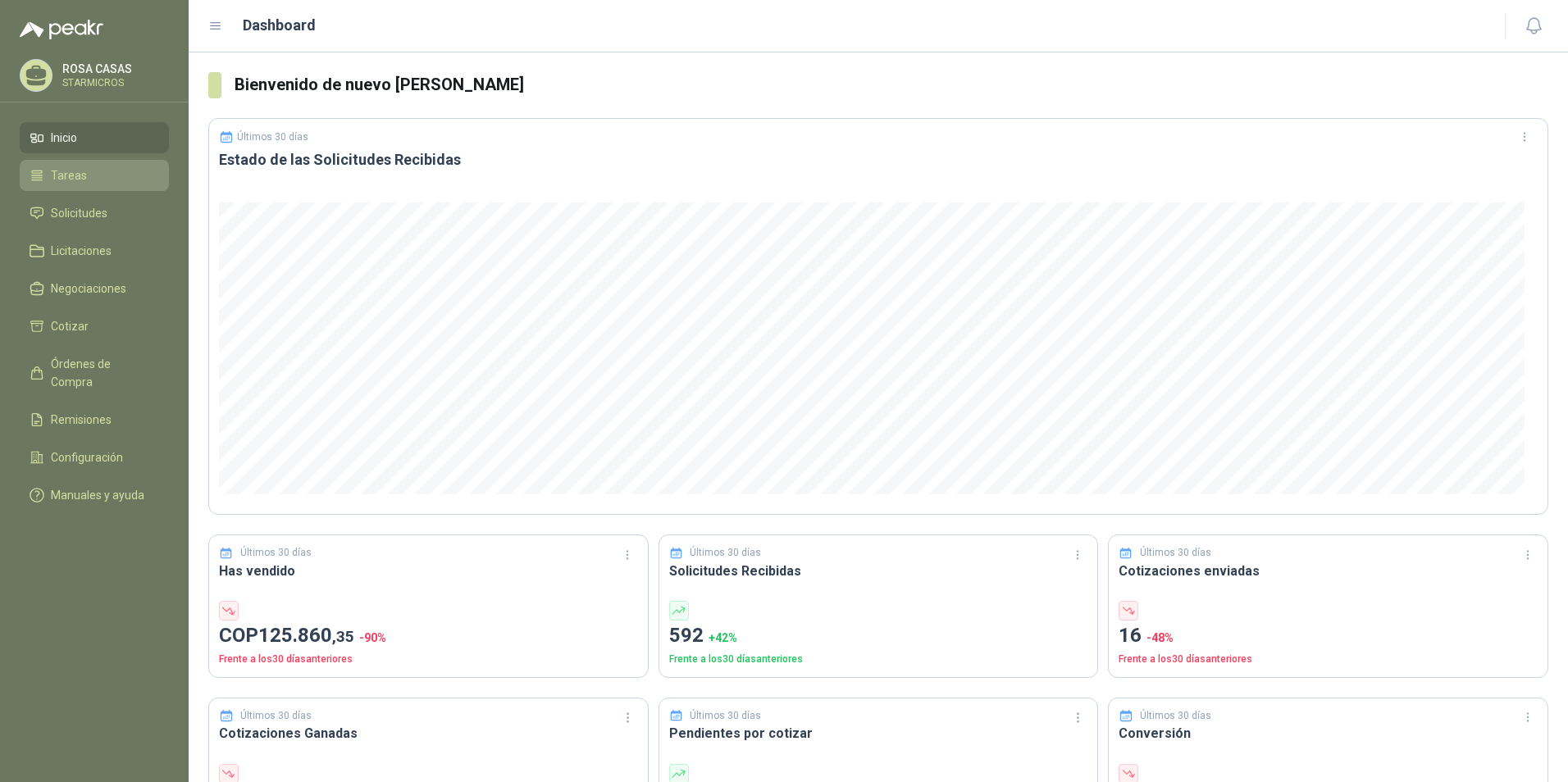
click at [85, 173] on li "Tareas" at bounding box center [94, 175] width 129 height 18
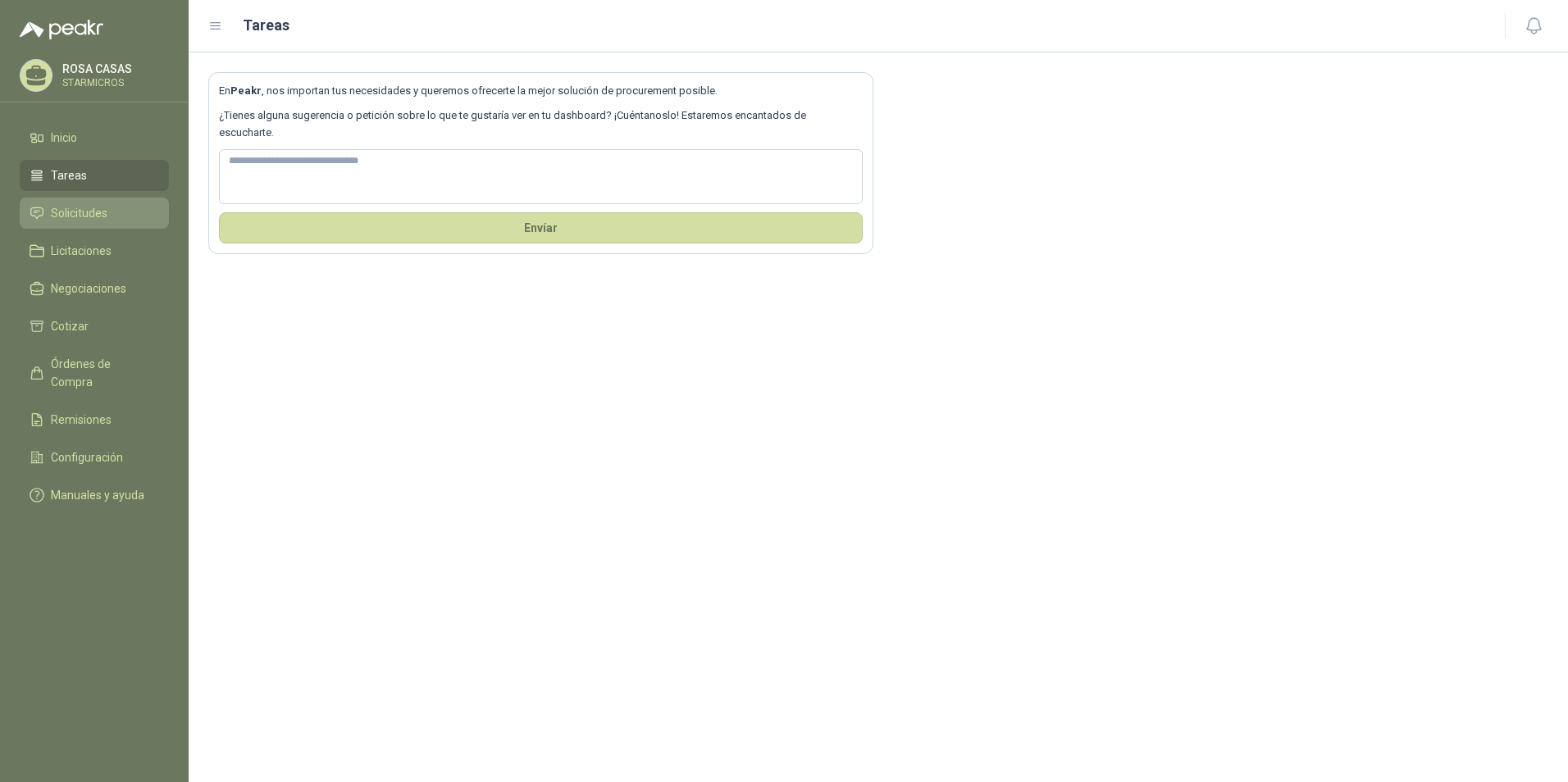
click at [67, 203] on link "Solicitudes" at bounding box center [94, 213] width 150 height 31
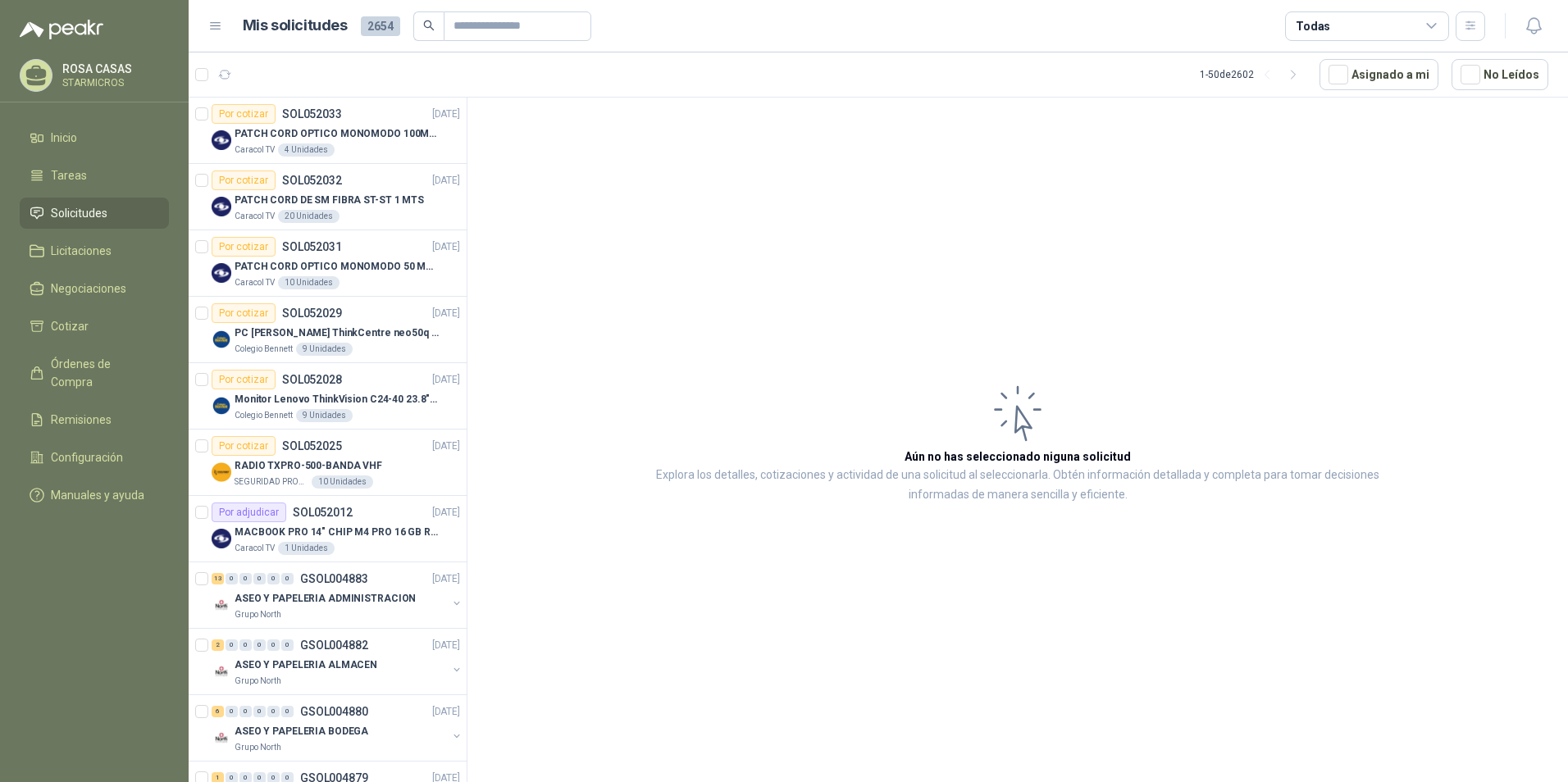
click at [1036, 427] on icon at bounding box center [1018, 414] width 66 height 66
drag, startPoint x: 1036, startPoint y: 427, endPoint x: 1147, endPoint y: 503, distance: 134.5
click at [1147, 503] on p "Explora los detalles, cotizaciones y actividad de una solicitud al seleccionarl…" at bounding box center [1018, 485] width 773 height 40
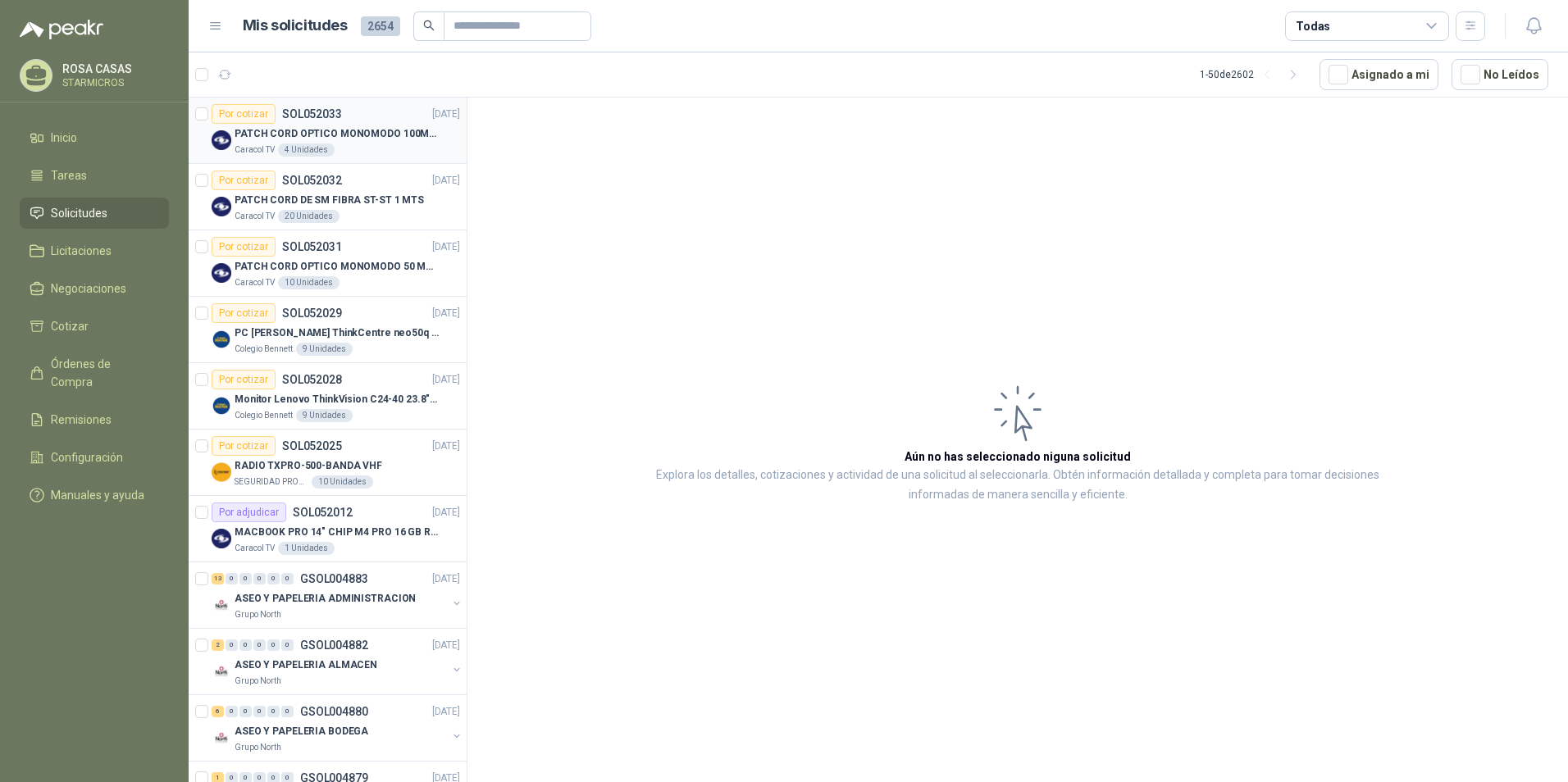
click at [391, 146] on div "Caracol TV 4 Unidades" at bounding box center [347, 150] width 225 height 13
